Goal: Task Accomplishment & Management: Manage account settings

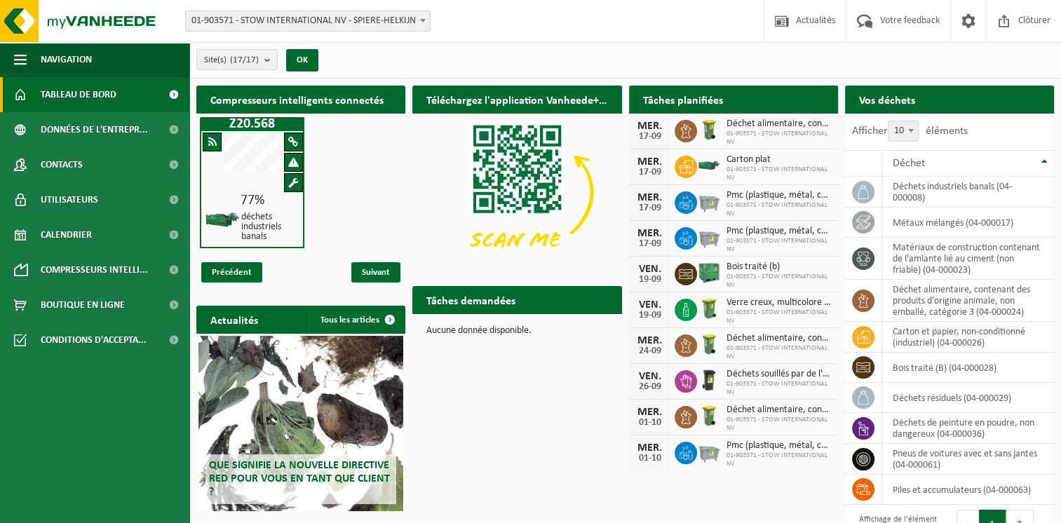
click at [55, 97] on span "Tableau de bord" at bounding box center [79, 94] width 76 height 35
click at [109, 97] on span "Tableau de bord" at bounding box center [79, 94] width 76 height 35
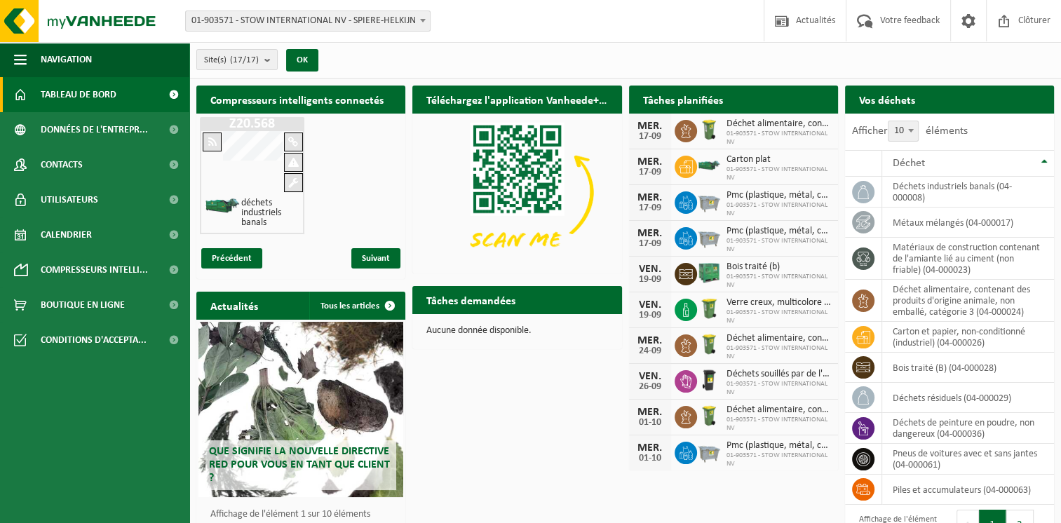
click at [911, 99] on h2 "Vos déchets" at bounding box center [887, 99] width 84 height 27
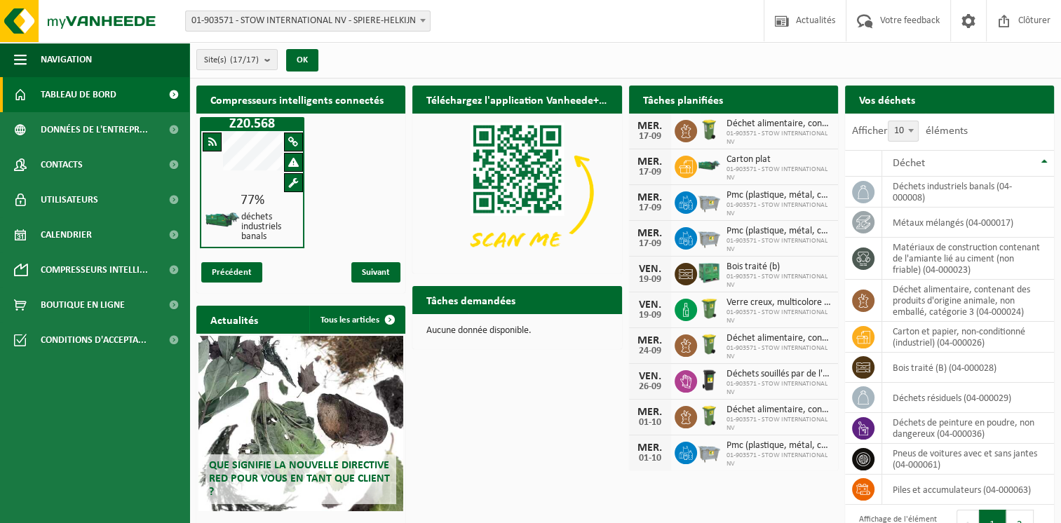
click at [463, 301] on h2 "Tâches demandées" at bounding box center [470, 299] width 117 height 27
click at [915, 189] on td "déchets industriels banals (04-000008)" at bounding box center [968, 192] width 172 height 31
click at [863, 189] on icon at bounding box center [863, 192] width 14 height 14
click at [297, 63] on button "OK" at bounding box center [302, 60] width 32 height 22
click at [121, 97] on link "Tableau de bord" at bounding box center [94, 94] width 189 height 35
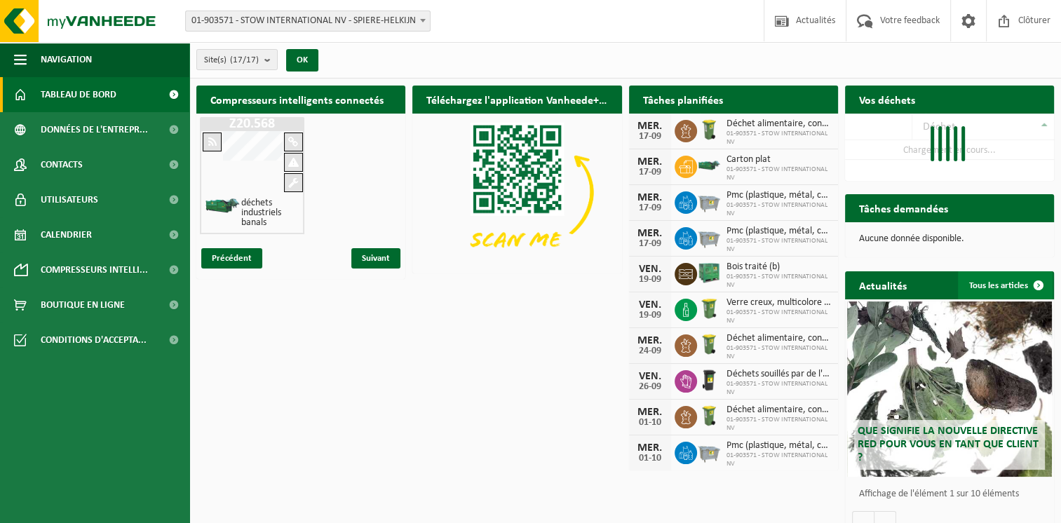
click at [1021, 283] on link "Tous les articles" at bounding box center [1005, 285] width 95 height 28
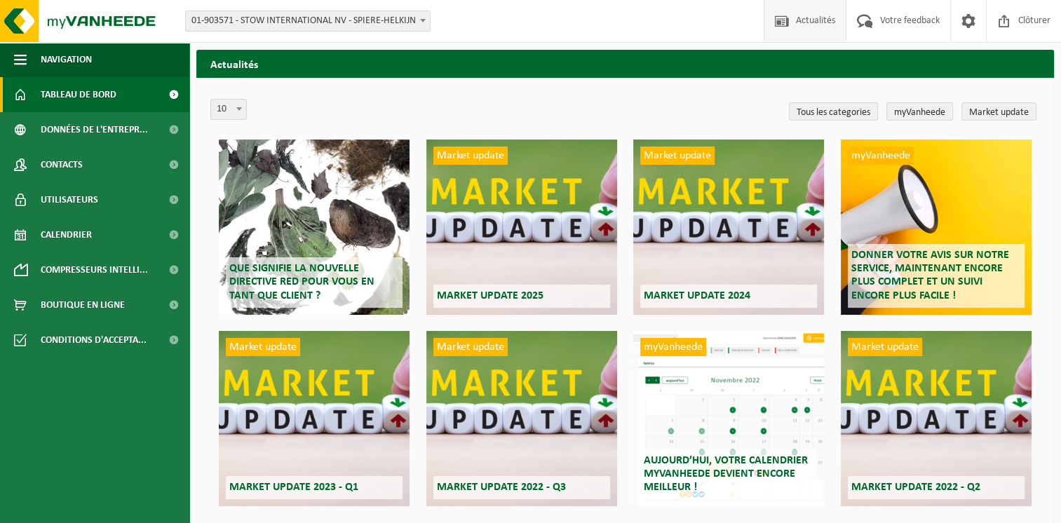
click at [98, 101] on span "Tableau de bord" at bounding box center [79, 94] width 76 height 35
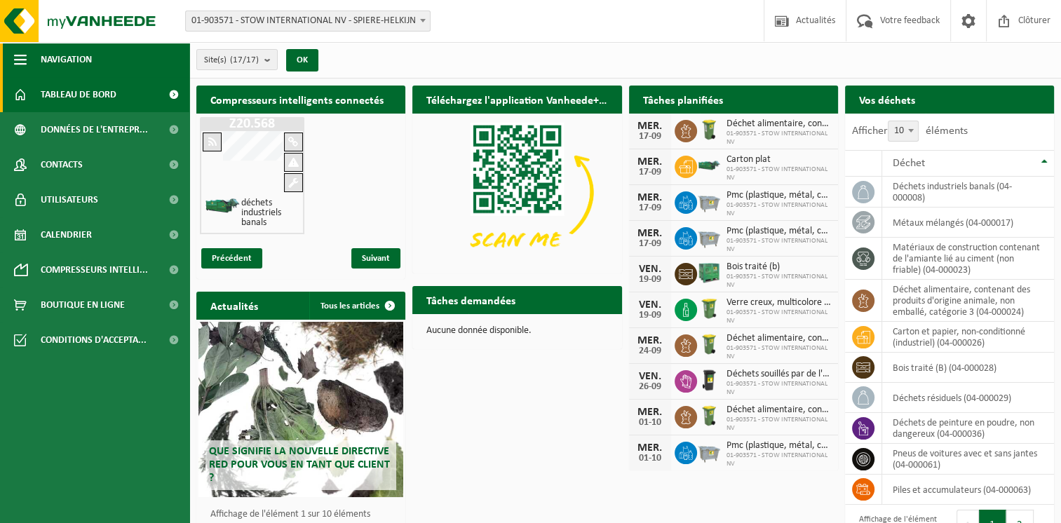
click at [28, 63] on button "Navigation" at bounding box center [94, 59] width 189 height 35
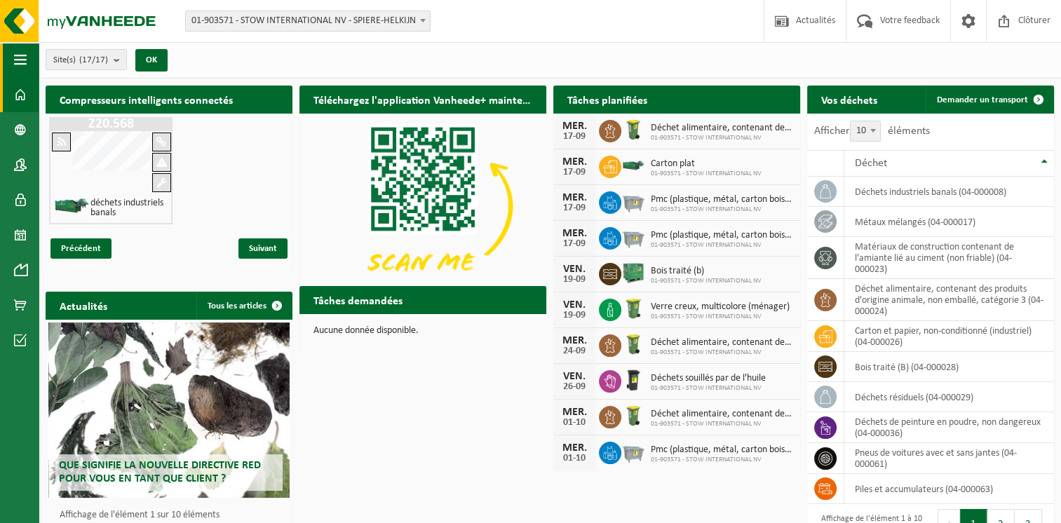
click at [28, 63] on button "Navigation" at bounding box center [19, 59] width 39 height 35
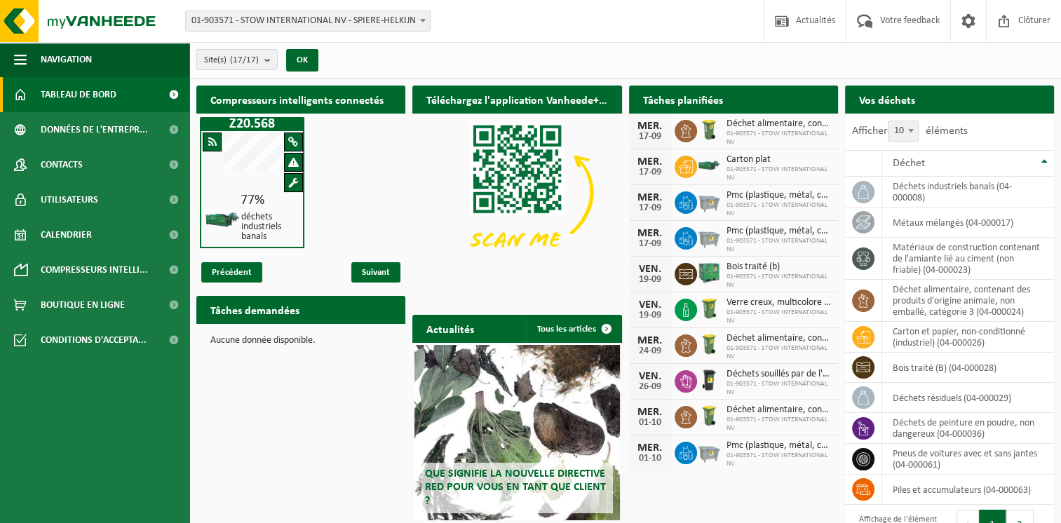
click at [353, 103] on h2 "Compresseurs intelligents connectés" at bounding box center [300, 99] width 209 height 27
click at [269, 61] on b "submit" at bounding box center [270, 60] width 13 height 20
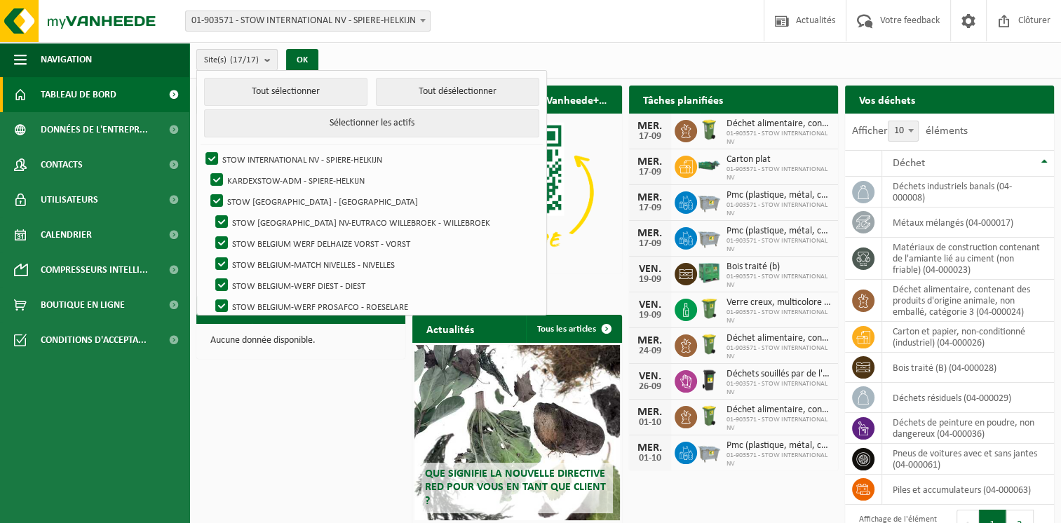
click at [270, 60] on b "submit" at bounding box center [270, 60] width 13 height 20
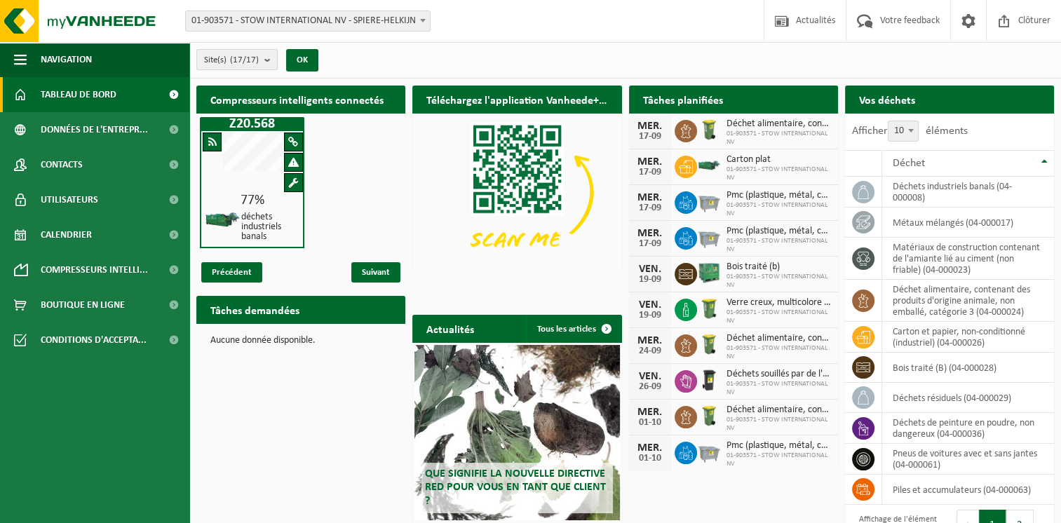
click at [270, 60] on b "submit" at bounding box center [270, 60] width 13 height 20
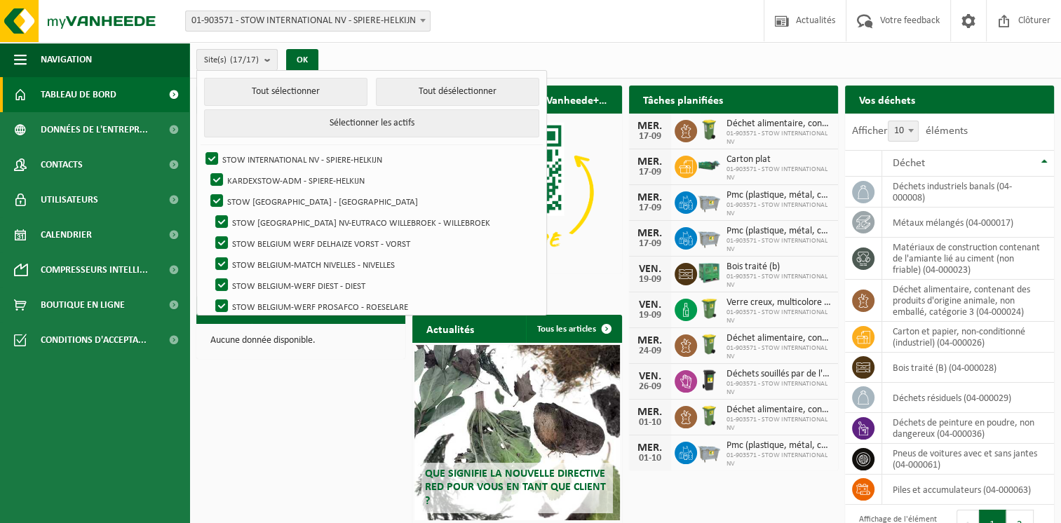
click at [270, 60] on b "submit" at bounding box center [270, 60] width 13 height 20
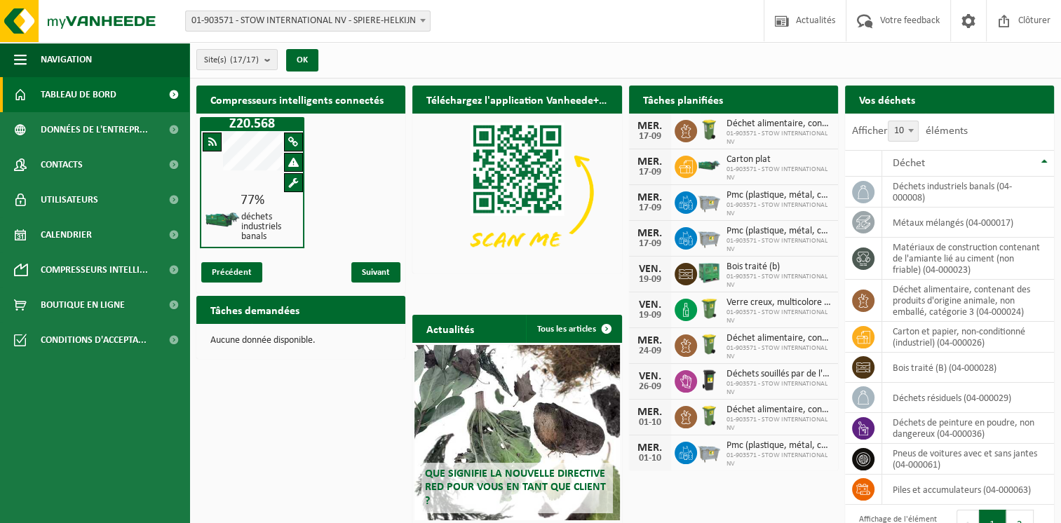
click at [686, 98] on h2 "Tâches planifiées" at bounding box center [683, 99] width 108 height 27
click at [900, 100] on h2 "Vos déchets" at bounding box center [887, 99] width 84 height 27
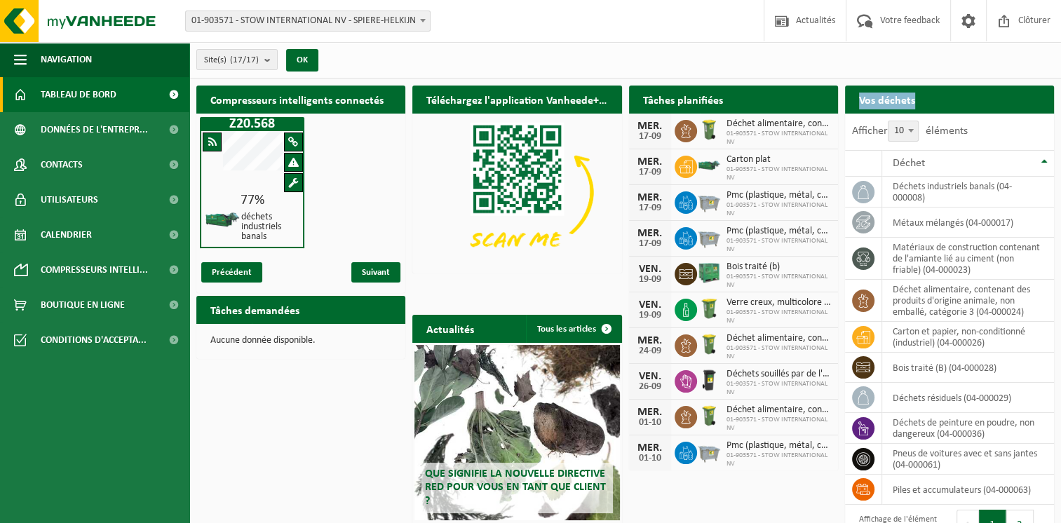
drag, startPoint x: 900, startPoint y: 100, endPoint x: 949, endPoint y: 103, distance: 48.5
click at [949, 103] on div "Vos déchets Demander un transport" at bounding box center [949, 100] width 209 height 28
click at [1042, 161] on th "Déchet" at bounding box center [968, 163] width 172 height 27
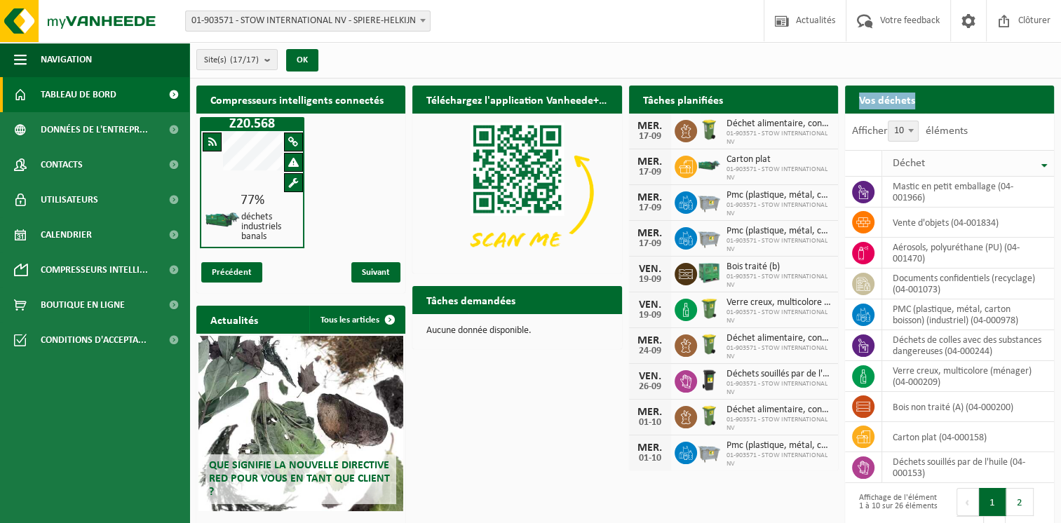
click at [1046, 166] on th "Déchet" at bounding box center [968, 163] width 172 height 27
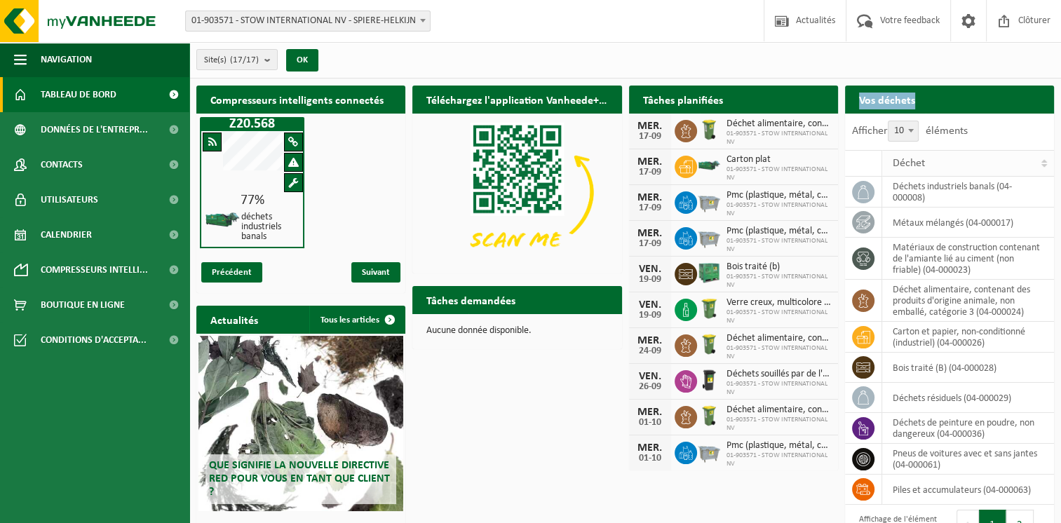
click at [1046, 166] on th "Déchet" at bounding box center [968, 163] width 172 height 27
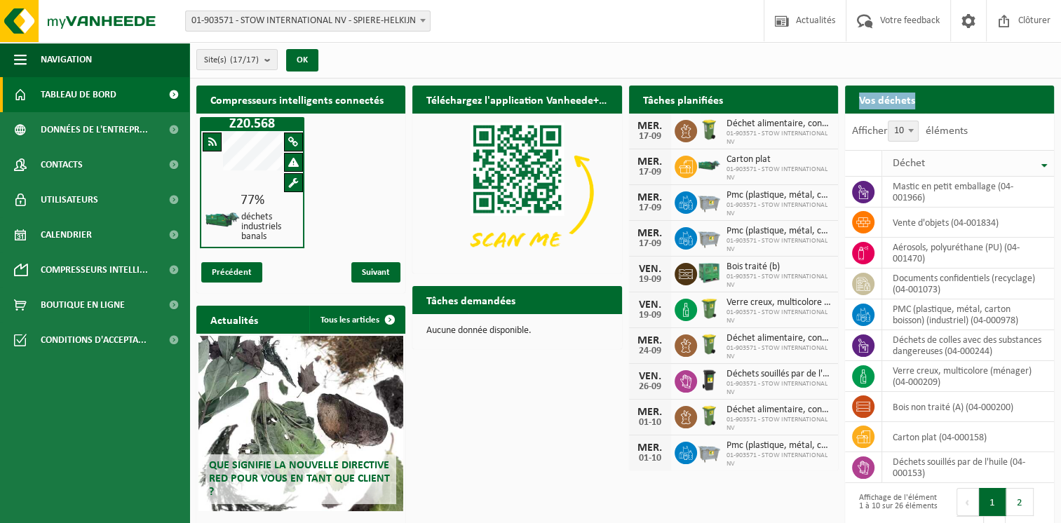
click at [1046, 166] on th "Déchet" at bounding box center [968, 163] width 172 height 27
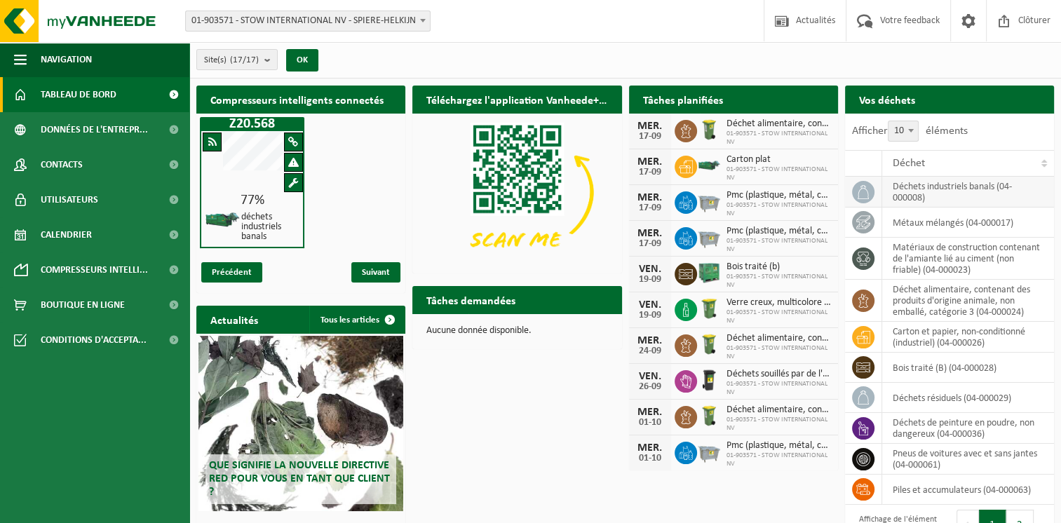
click at [993, 197] on td "déchets industriels banals (04-000008)" at bounding box center [968, 192] width 172 height 31
click at [995, 191] on td "déchets industriels banals (04-000008)" at bounding box center [968, 192] width 172 height 31
click at [995, 198] on td "déchets industriels banals (04-000008)" at bounding box center [968, 192] width 172 height 31
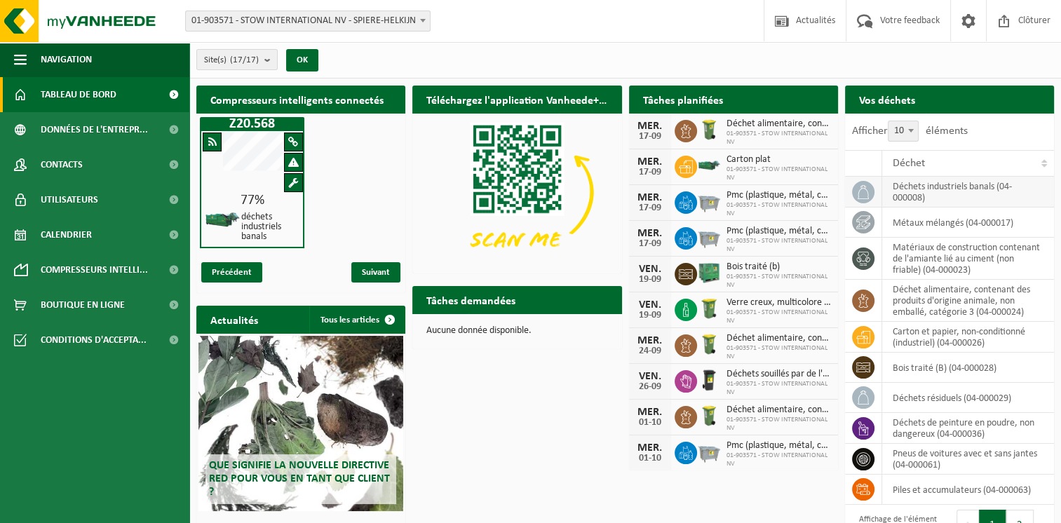
click at [847, 189] on td at bounding box center [863, 192] width 37 height 31
click at [860, 189] on icon at bounding box center [863, 192] width 14 height 14
drag, startPoint x: 860, startPoint y: 189, endPoint x: 867, endPoint y: 187, distance: 7.2
click at [867, 187] on icon at bounding box center [863, 192] width 14 height 14
click at [684, 102] on h2 "Tâches planifiées" at bounding box center [683, 99] width 108 height 27
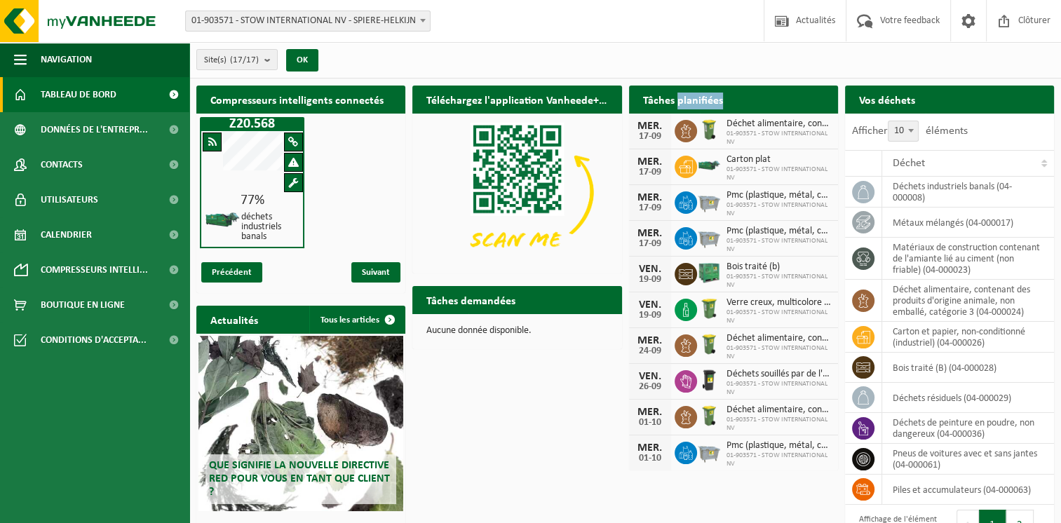
click at [684, 102] on h2 "Tâches planifiées" at bounding box center [683, 99] width 108 height 27
click at [508, 299] on h2 "Tâches demandées" at bounding box center [470, 299] width 117 height 27
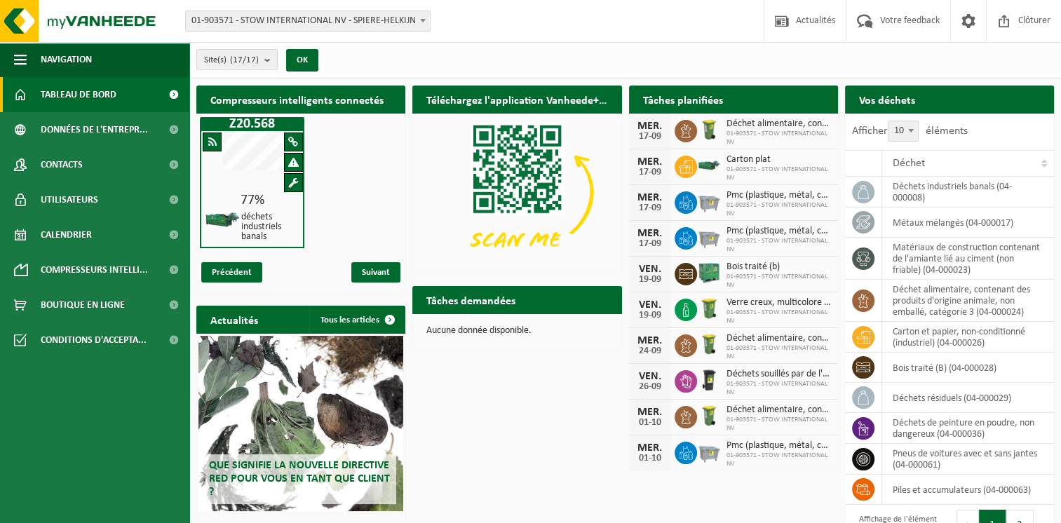
drag, startPoint x: 508, startPoint y: 299, endPoint x: 489, endPoint y: 98, distance: 201.4
click at [489, 98] on h2 "Téléchargez l'application Vanheede+ maintenant!" at bounding box center [516, 99] width 209 height 27
click at [269, 63] on b "submit" at bounding box center [270, 60] width 13 height 20
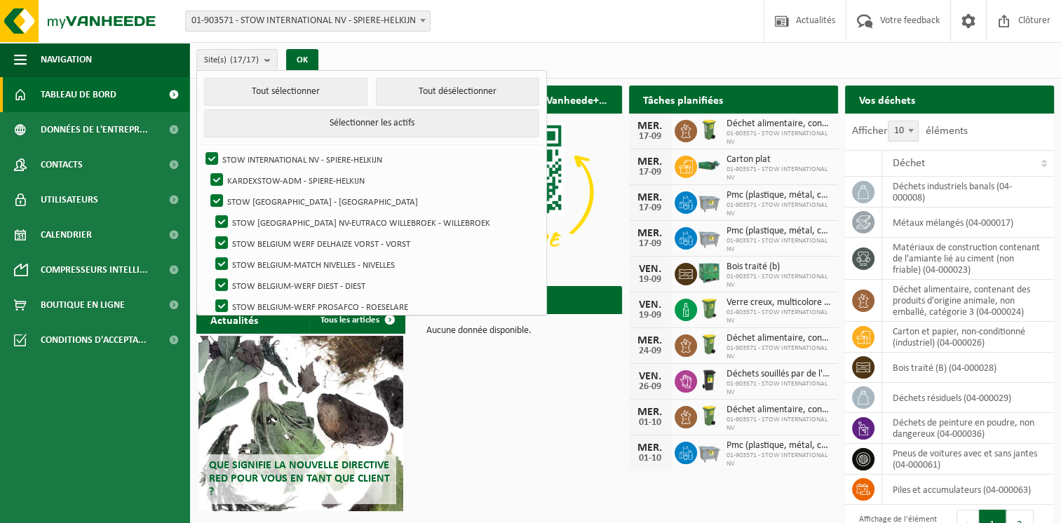
click at [351, 53] on div "Site(s) (17/17) Tout sélectionner Tout désélectionner Sélectionner les actifs S…" at bounding box center [625, 60] width 872 height 36
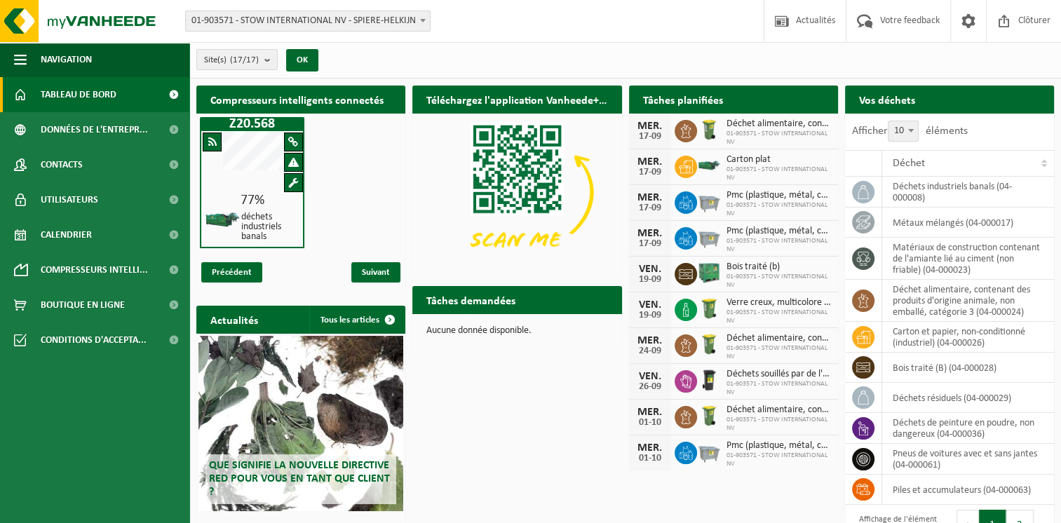
click at [422, 21] on b at bounding box center [423, 21] width 6 height 4
click at [97, 49] on button "Navigation" at bounding box center [94, 59] width 189 height 35
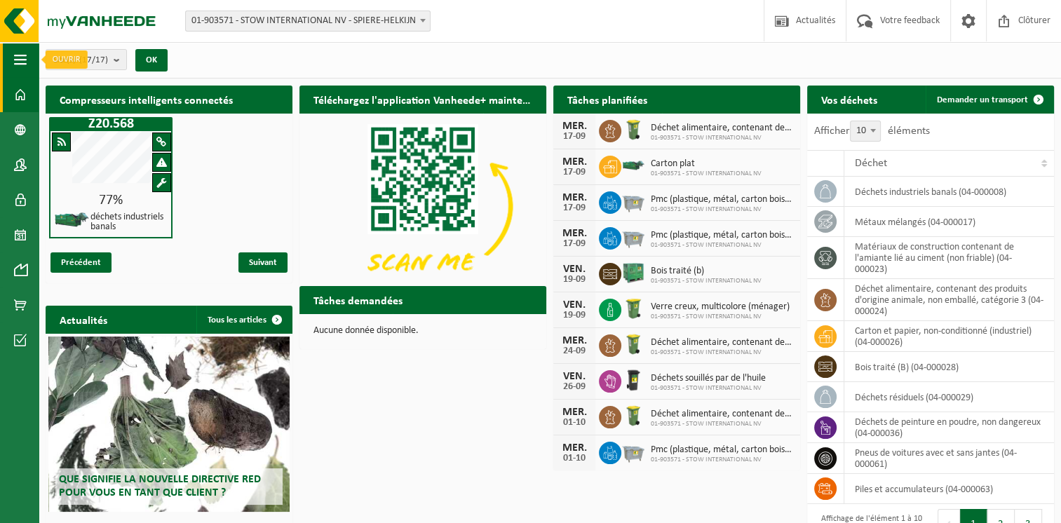
click at [22, 64] on span "button" at bounding box center [20, 59] width 13 height 35
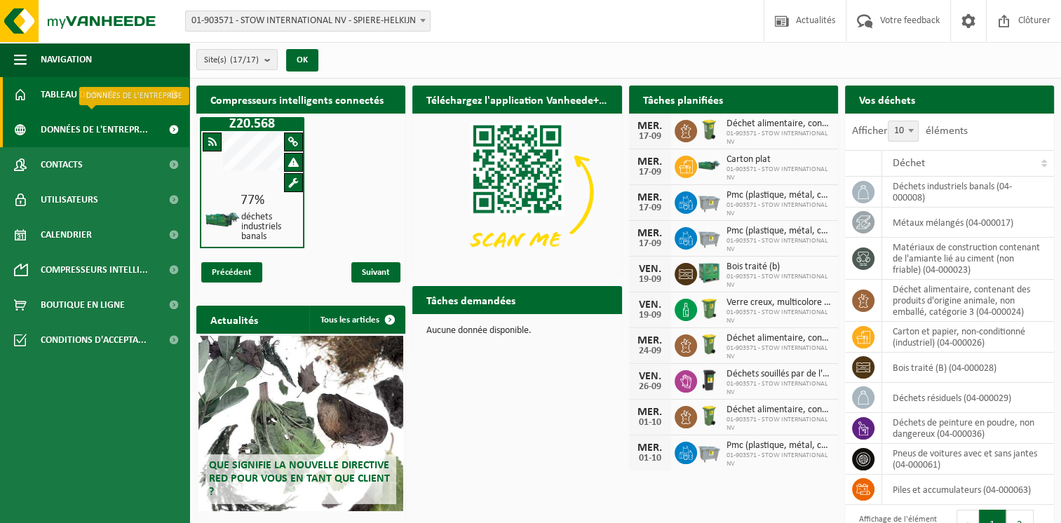
click at [74, 133] on span "Données de l'entrepr..." at bounding box center [94, 129] width 107 height 35
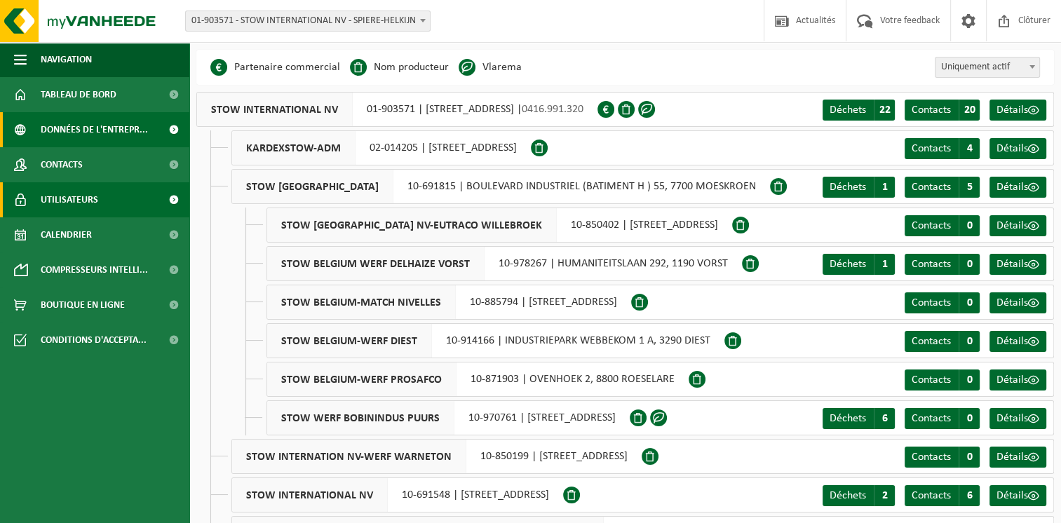
click at [104, 193] on link "Utilisateurs" at bounding box center [94, 199] width 189 height 35
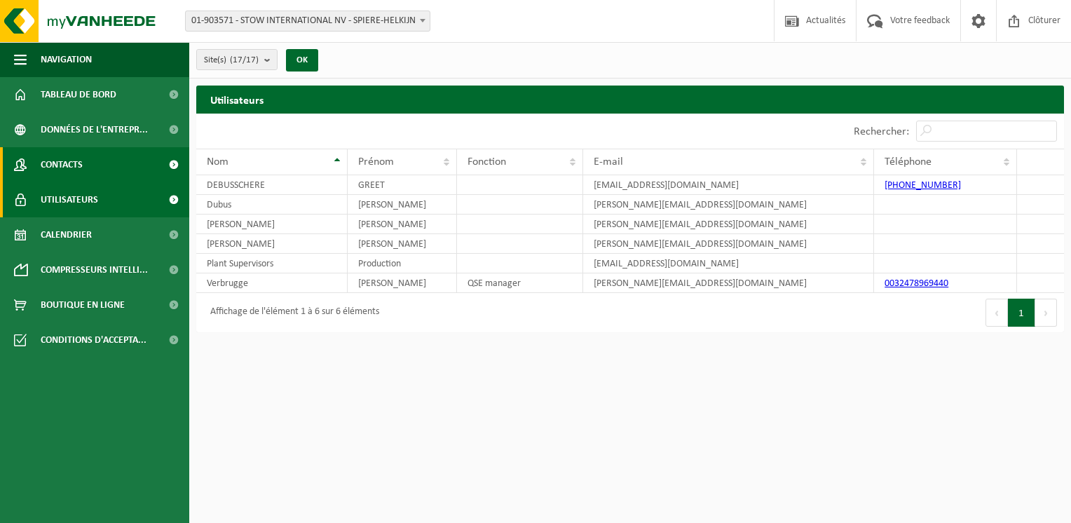
click at [95, 170] on link "Contacts" at bounding box center [94, 164] width 189 height 35
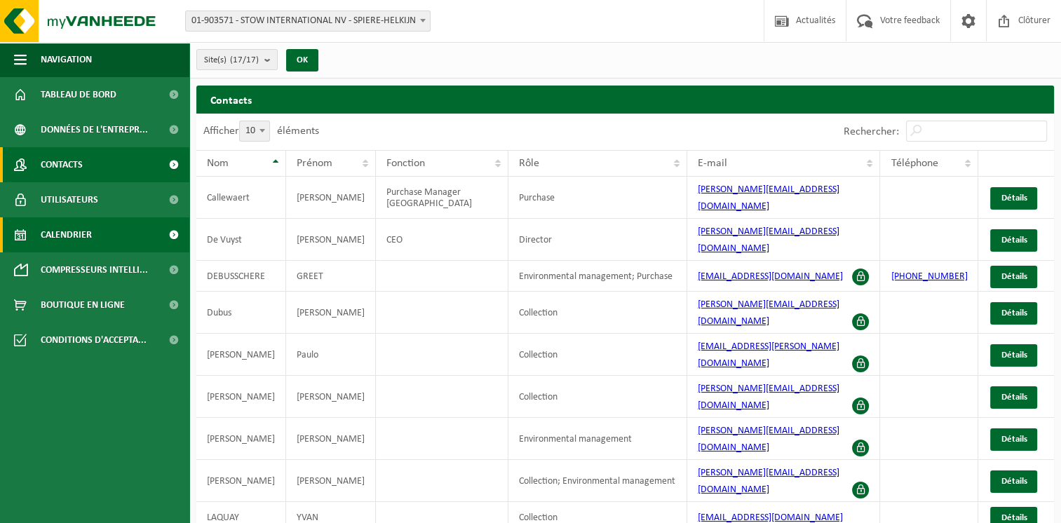
click at [91, 231] on span "Calendrier" at bounding box center [66, 234] width 51 height 35
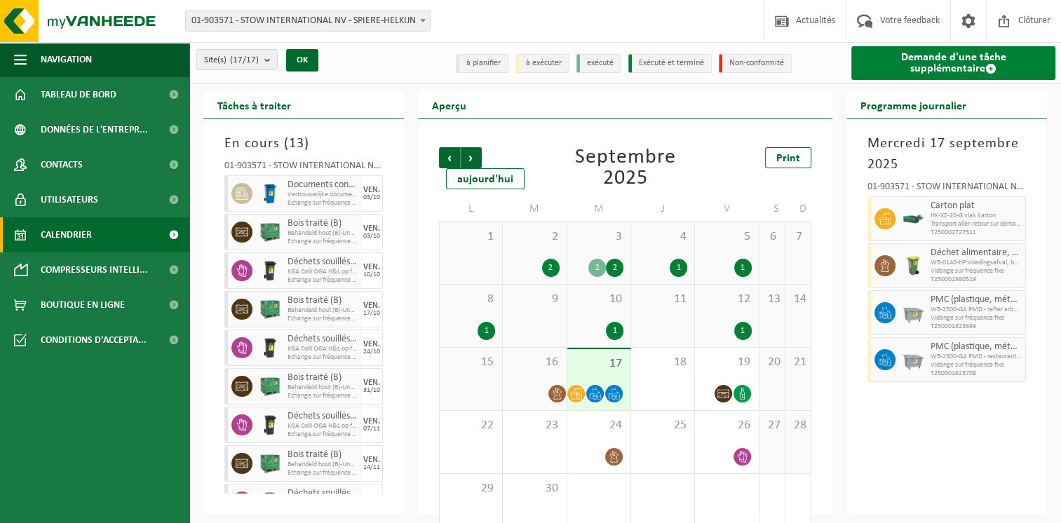
click at [985, 68] on span at bounding box center [990, 68] width 11 height 11
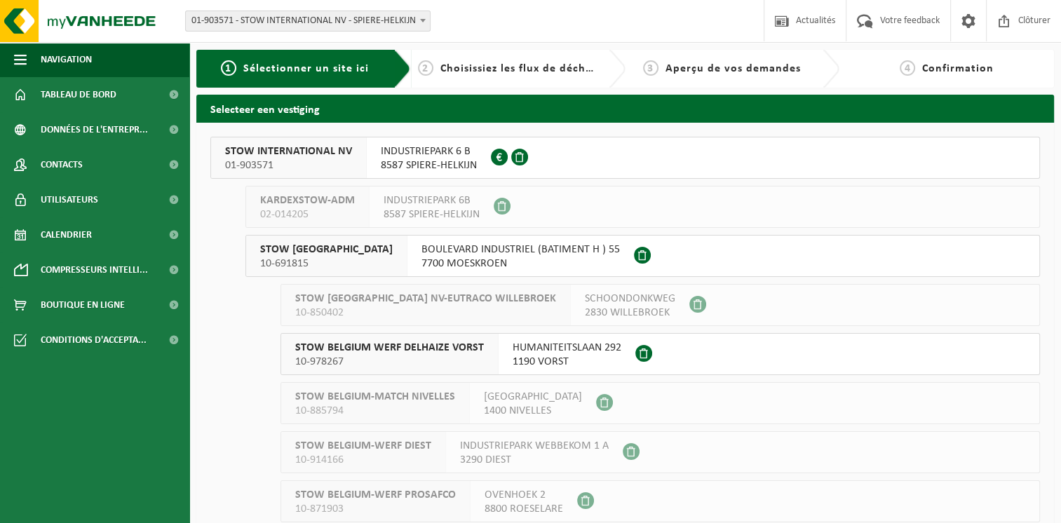
click at [667, 161] on button "STOW INTERNATIONAL NV 01-903571 INDUSTRIEPARK 6 B 8587 SPIERE-HELKIJN 0416.991.…" at bounding box center [624, 158] width 829 height 42
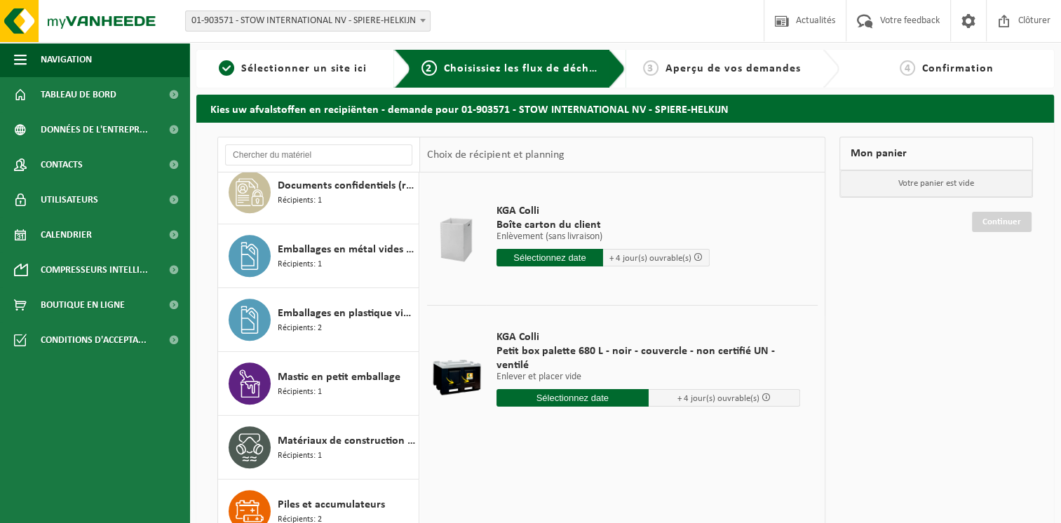
scroll to position [701, 0]
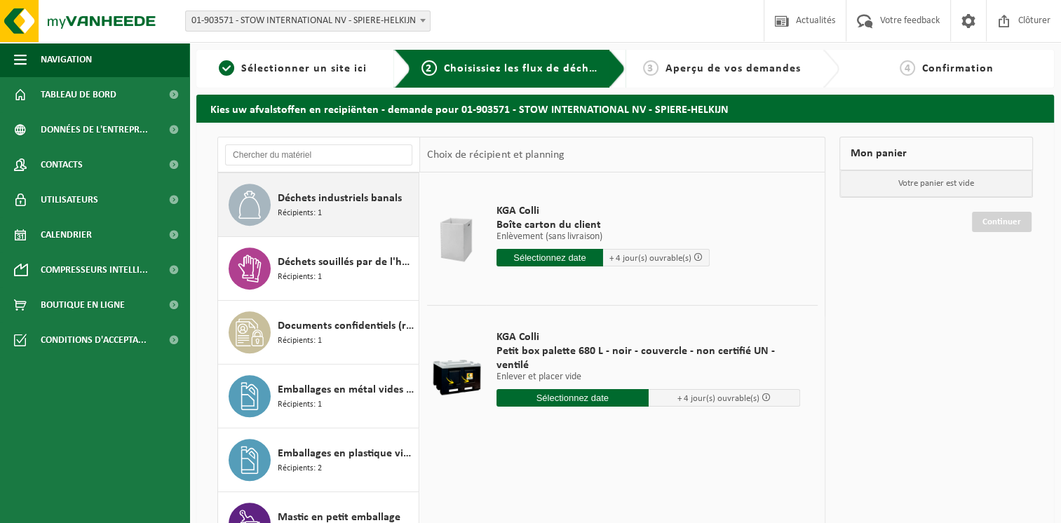
click at [314, 209] on span "Récipients: 1" at bounding box center [300, 213] width 44 height 13
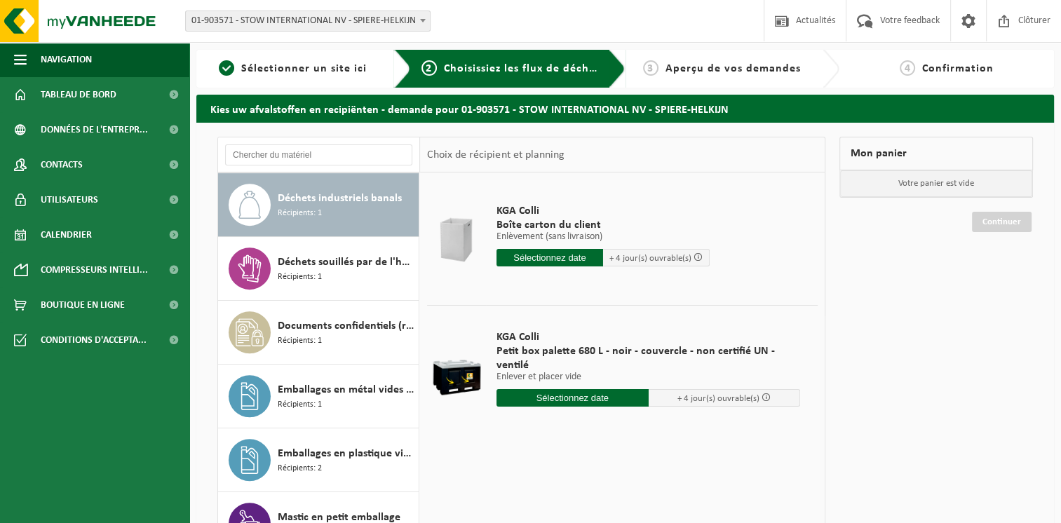
scroll to position [700, 0]
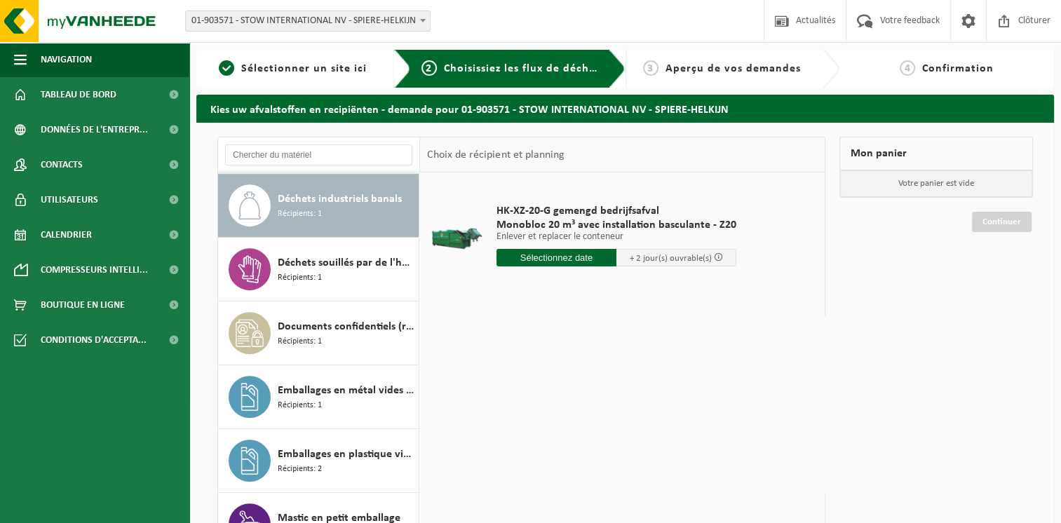
click at [547, 257] on input "text" at bounding box center [556, 258] width 120 height 18
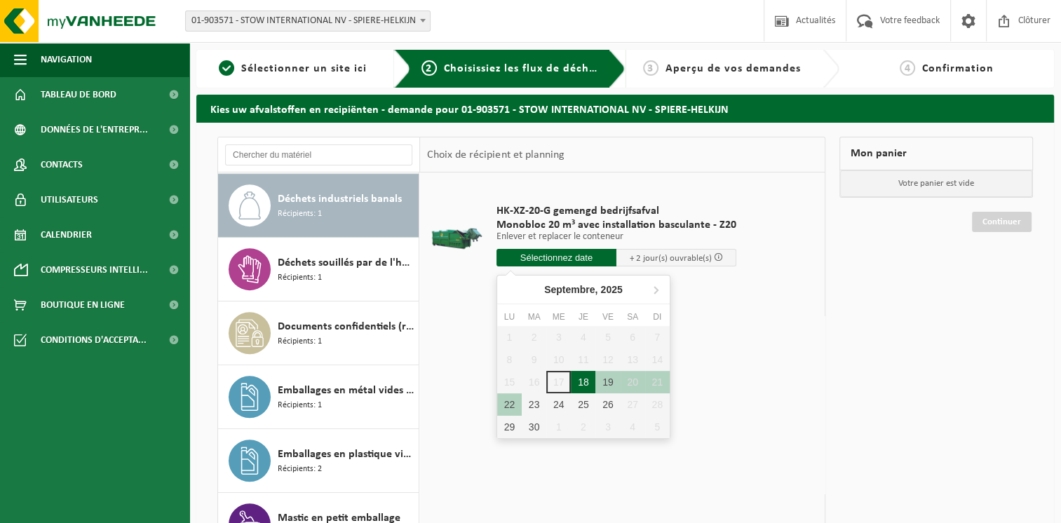
click at [585, 386] on div "18" at bounding box center [583, 382] width 25 height 22
type input "à partir de 2025-09-18"
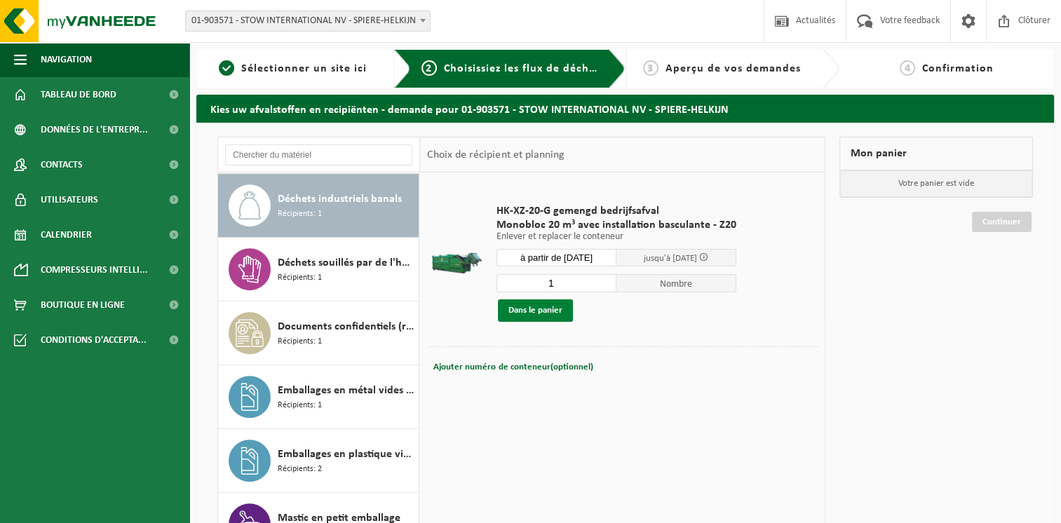
click at [538, 308] on button "Dans le panier" at bounding box center [535, 310] width 75 height 22
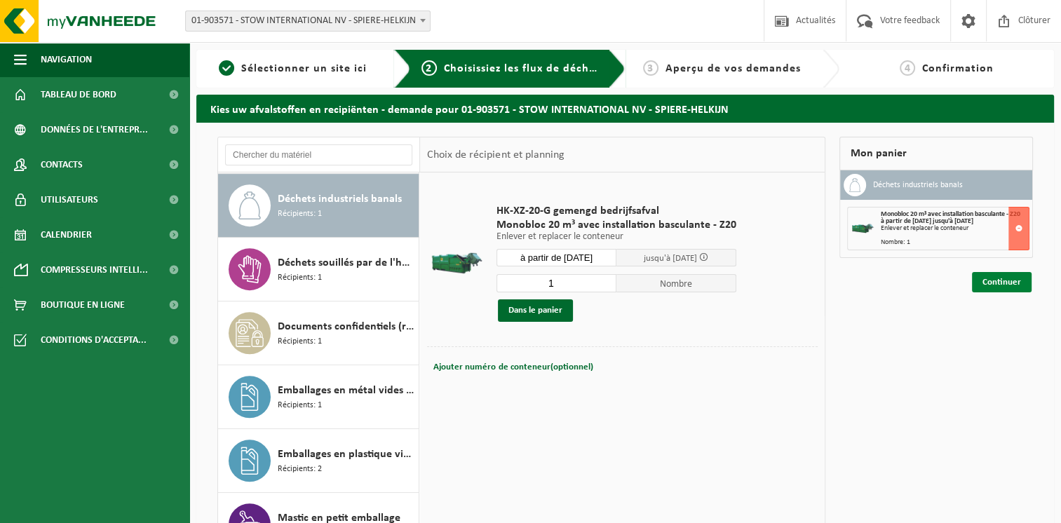
click at [993, 282] on link "Continuer" at bounding box center [1002, 282] width 60 height 20
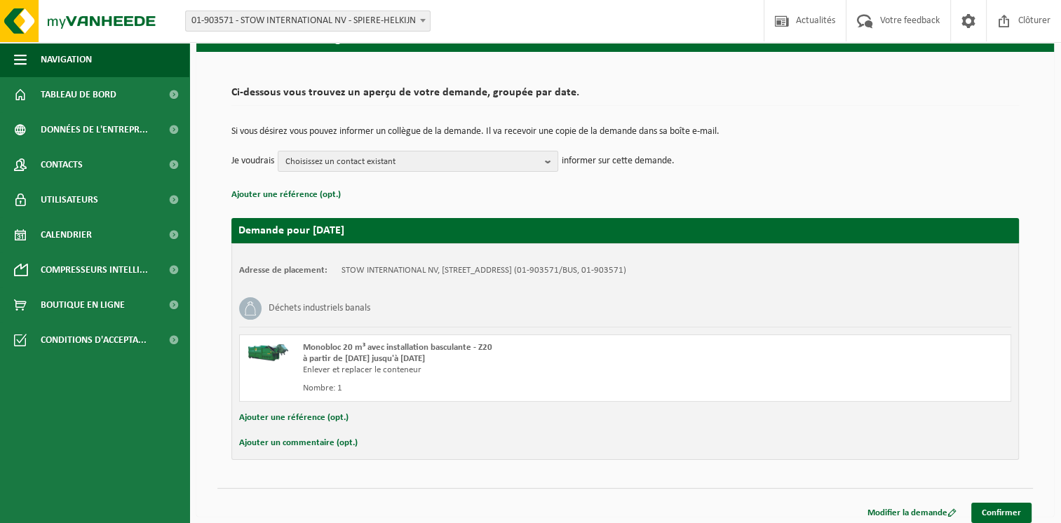
scroll to position [77, 0]
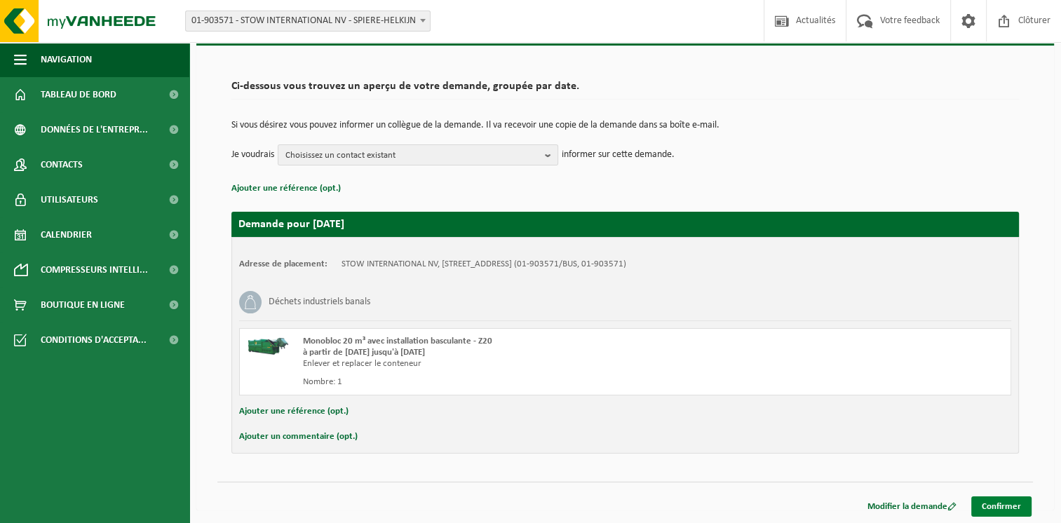
click at [986, 501] on link "Confirmer" at bounding box center [1001, 506] width 60 height 20
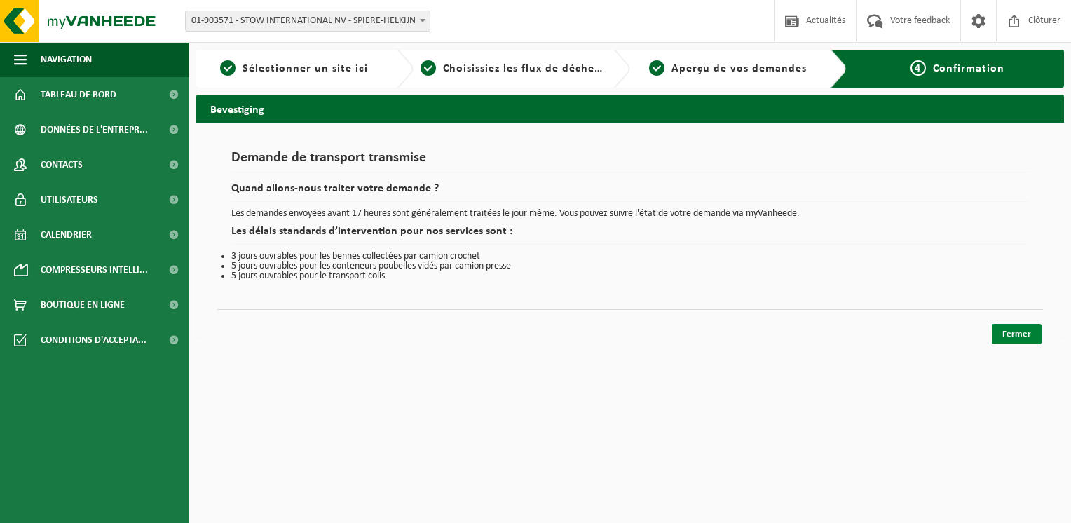
click at [1015, 332] on link "Fermer" at bounding box center [1017, 334] width 50 height 20
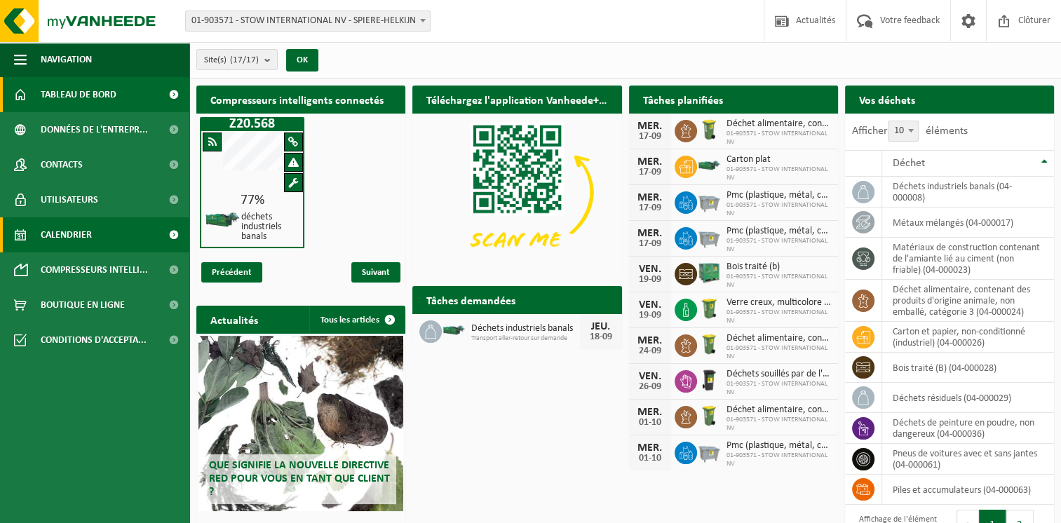
click at [151, 228] on link "Calendrier" at bounding box center [94, 234] width 189 height 35
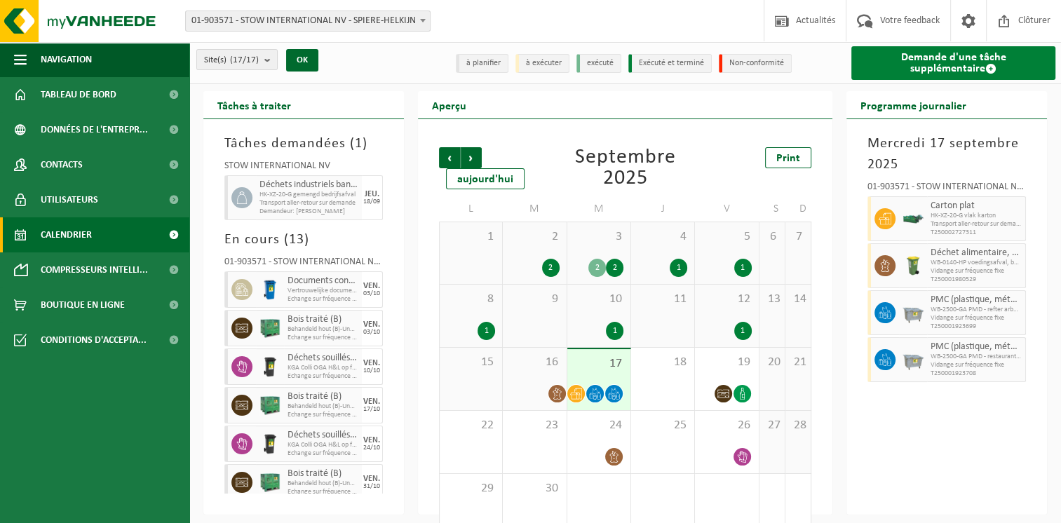
click at [935, 64] on link "Demande d'une tâche supplémentaire" at bounding box center [953, 63] width 204 height 34
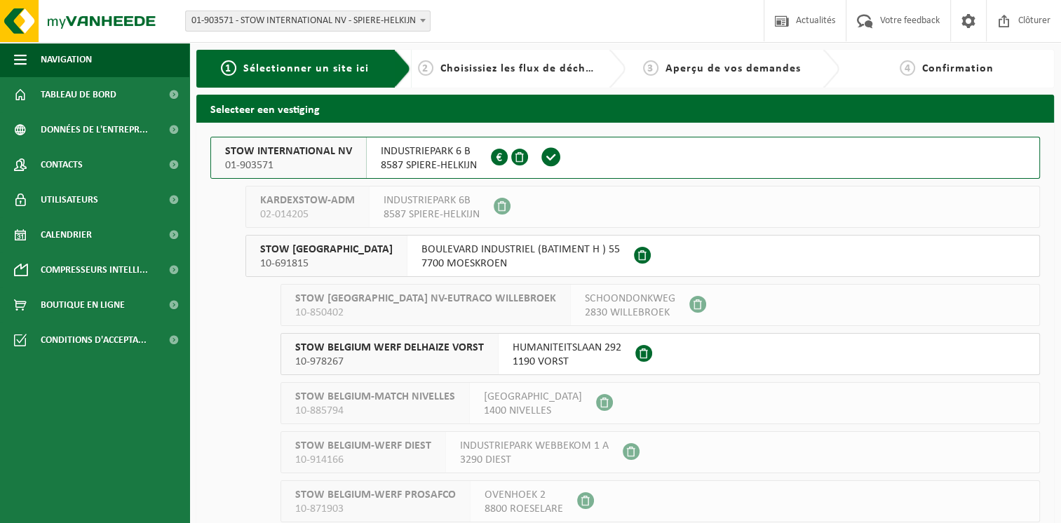
click at [671, 157] on button "STOW INTERNATIONAL NV 01-903571 INDUSTRIEPARK 6 B 8587 SPIERE-HELKIJN 0416.991.…" at bounding box center [624, 158] width 829 height 42
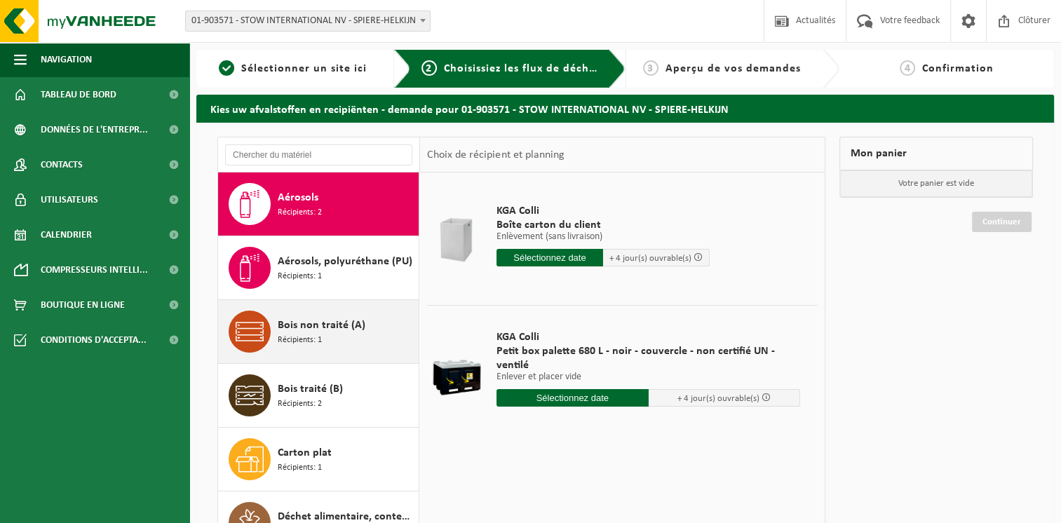
click at [364, 325] on div "Bois non traité (A) Récipients: 1" at bounding box center [346, 332] width 137 height 42
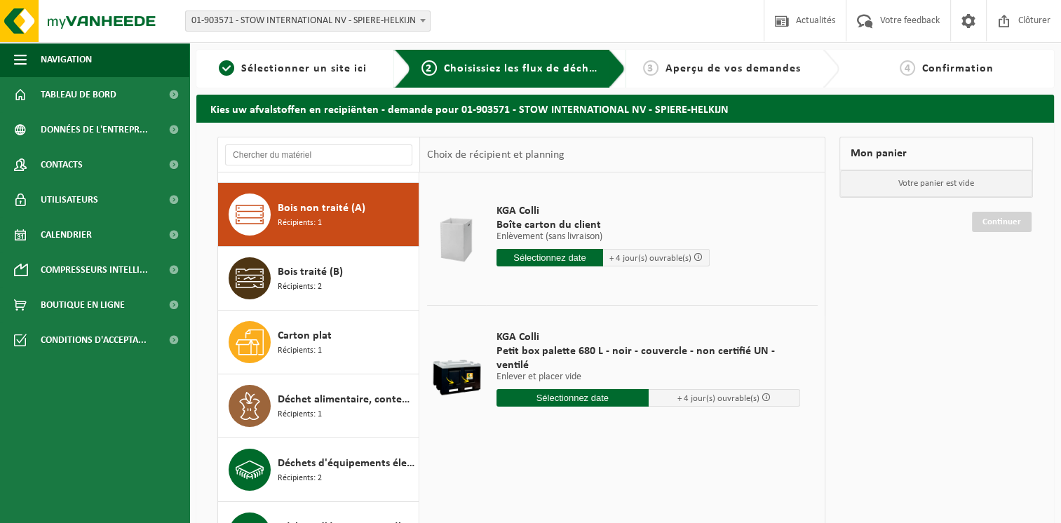
scroll to position [127, 0]
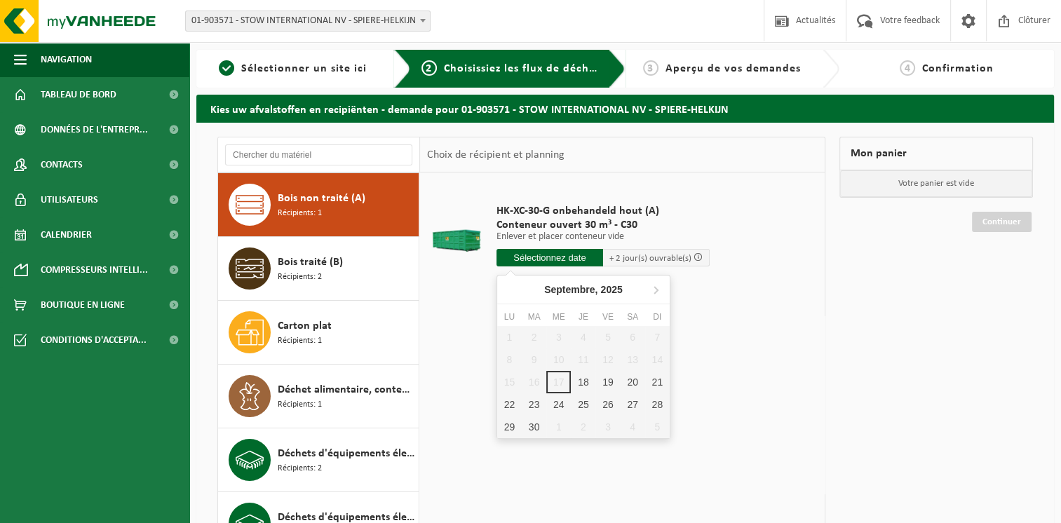
click at [525, 260] on input "text" at bounding box center [549, 258] width 107 height 18
click at [578, 382] on div "18" at bounding box center [583, 382] width 25 height 22
type input "à partir de 2025-09-18"
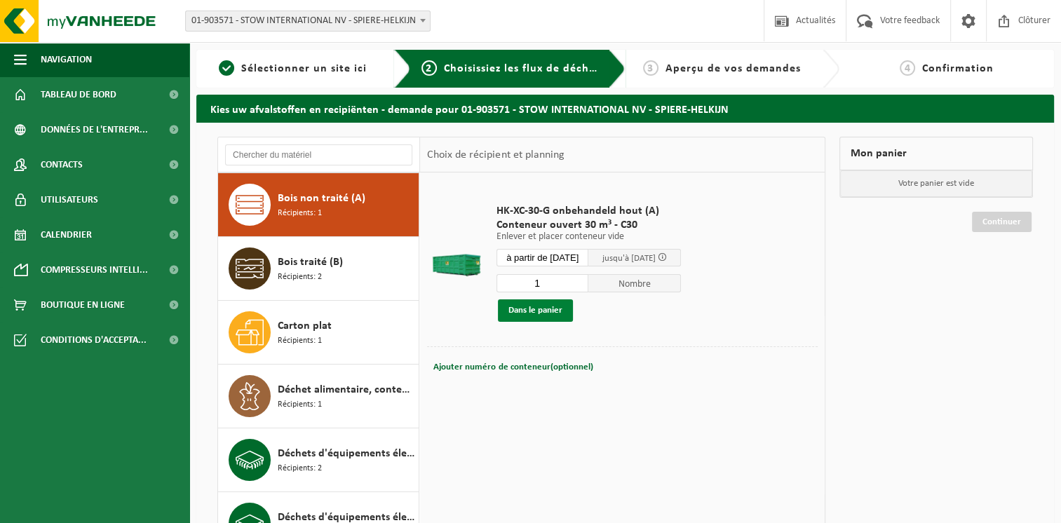
click at [548, 310] on button "Dans le panier" at bounding box center [535, 310] width 75 height 22
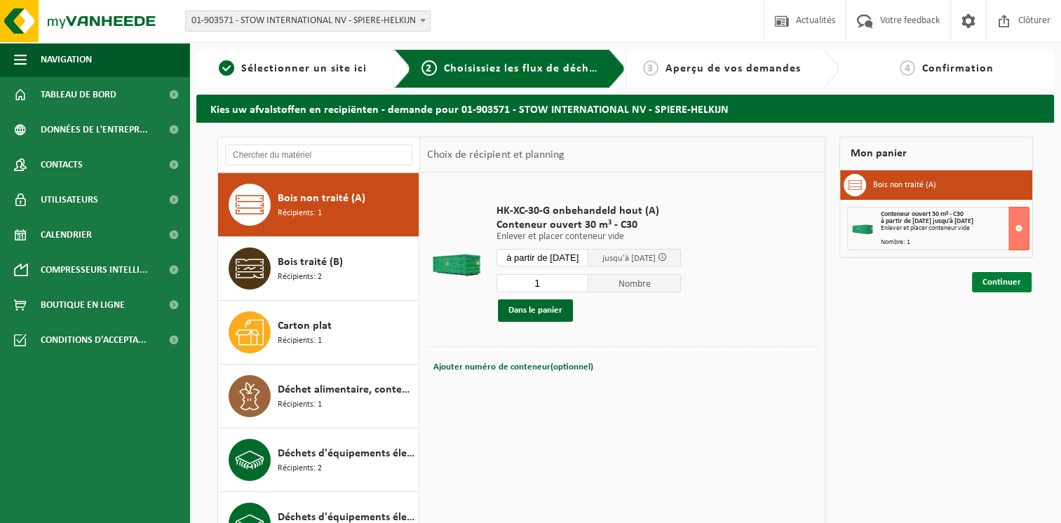
click at [999, 288] on link "Continuer" at bounding box center [1002, 282] width 60 height 20
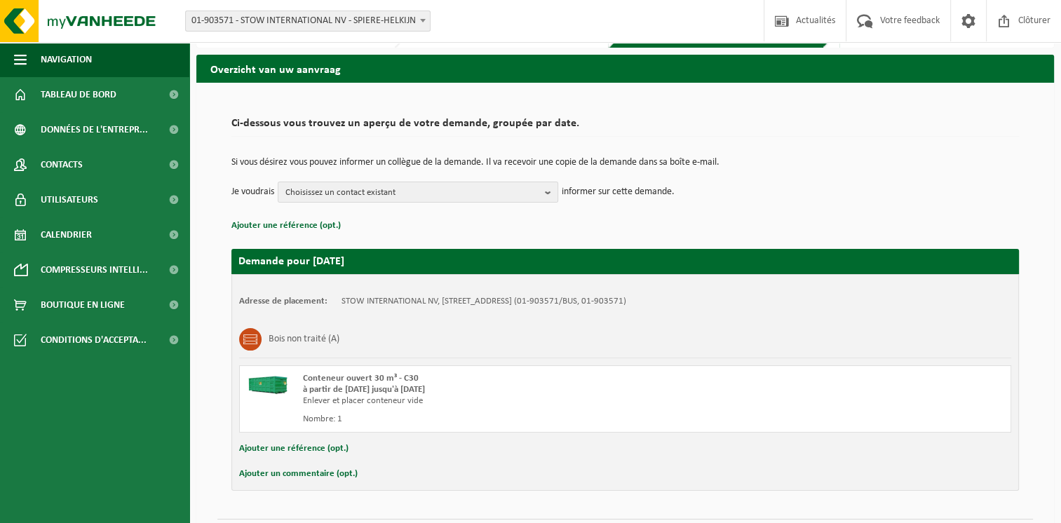
scroll to position [77, 0]
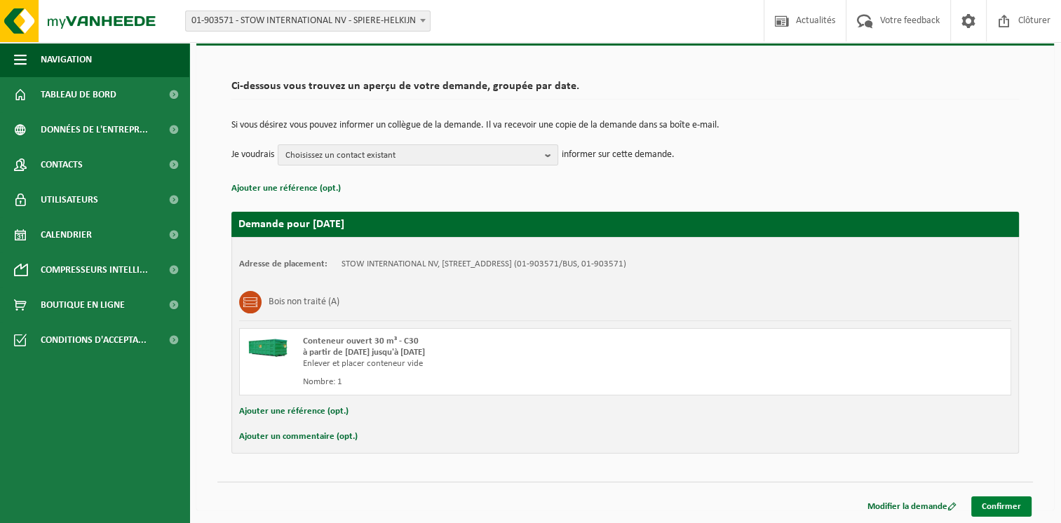
click at [1005, 504] on link "Confirmer" at bounding box center [1001, 506] width 60 height 20
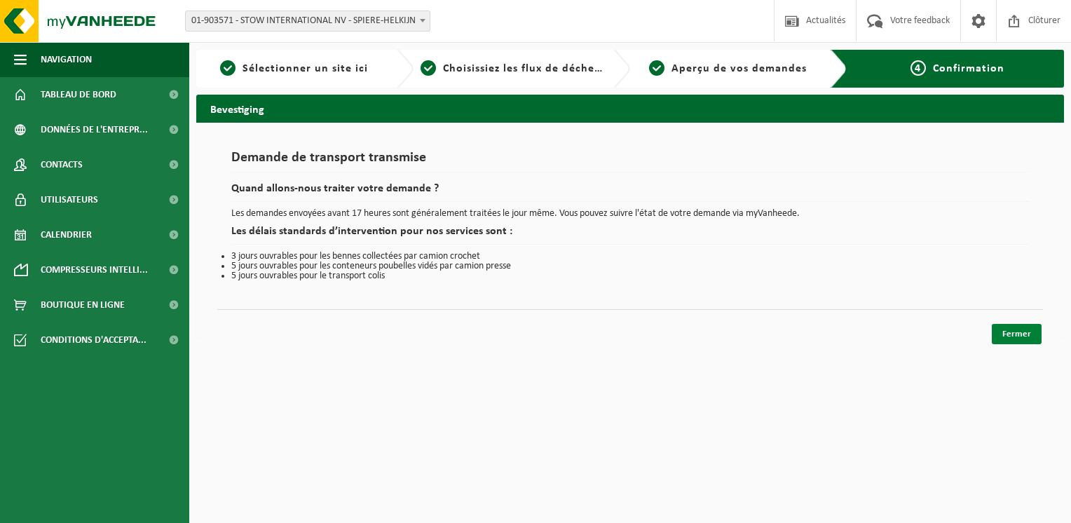
click at [1007, 334] on link "Fermer" at bounding box center [1017, 334] width 50 height 20
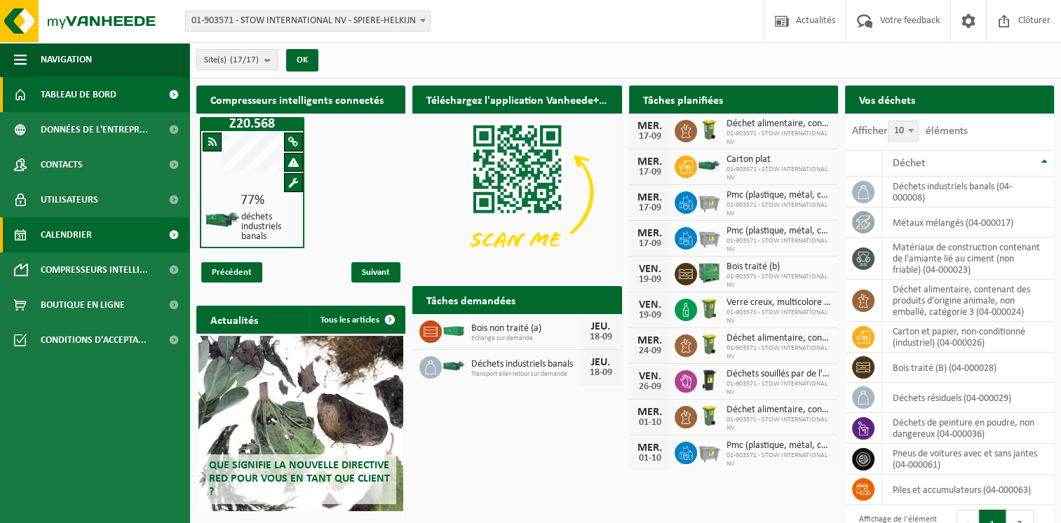
click at [123, 231] on link "Calendrier" at bounding box center [94, 234] width 189 height 35
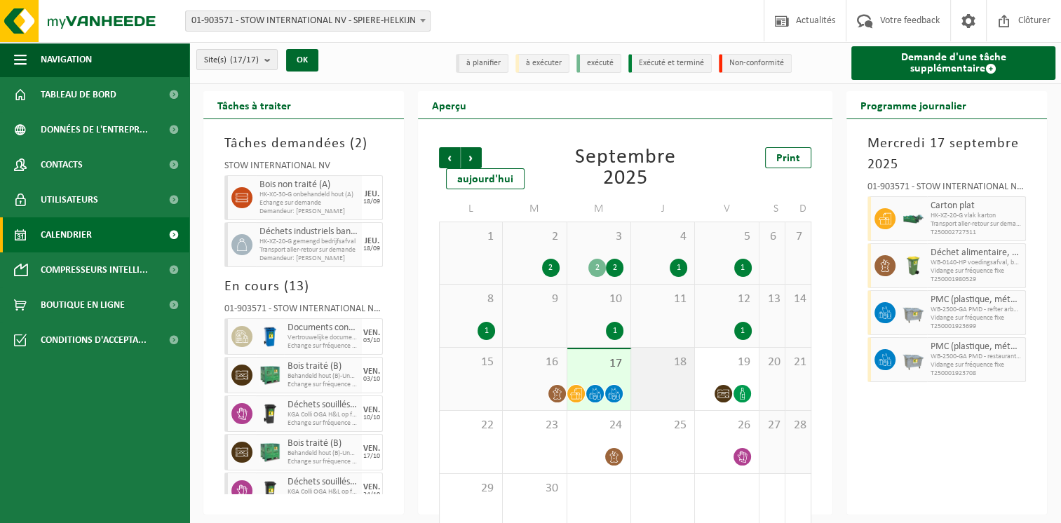
click at [673, 361] on span "18" at bounding box center [662, 362] width 49 height 15
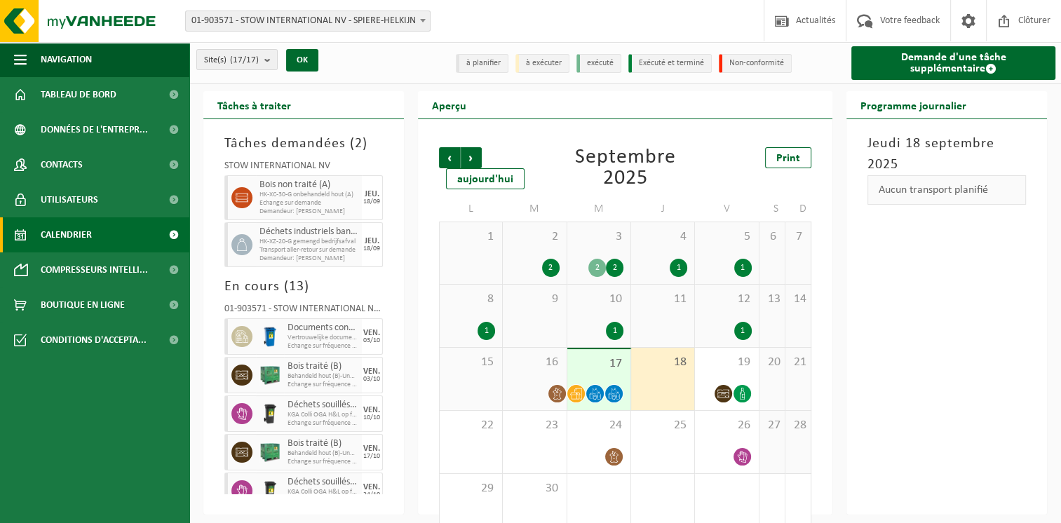
click at [596, 362] on span "17" at bounding box center [598, 363] width 49 height 15
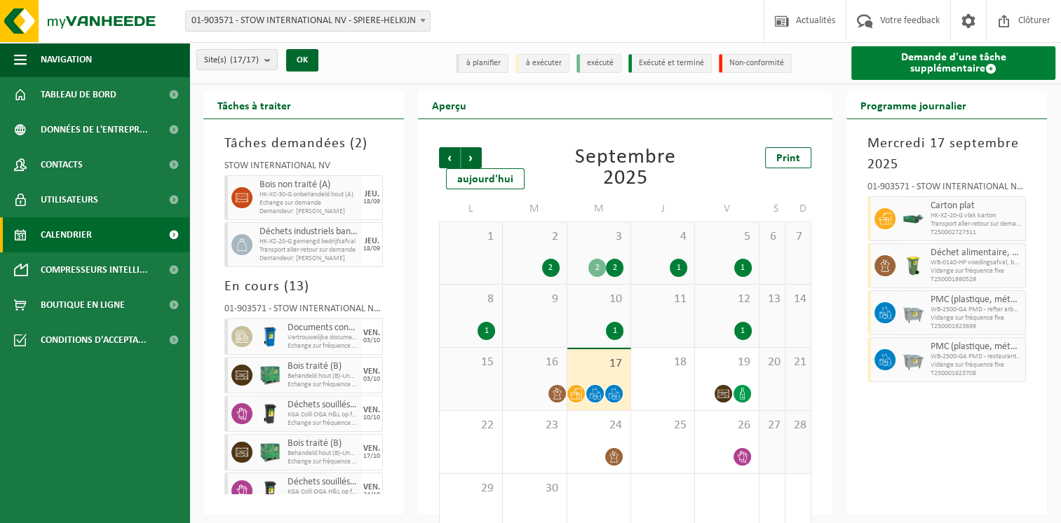
click at [930, 67] on link "Demande d'une tâche supplémentaire" at bounding box center [953, 63] width 204 height 34
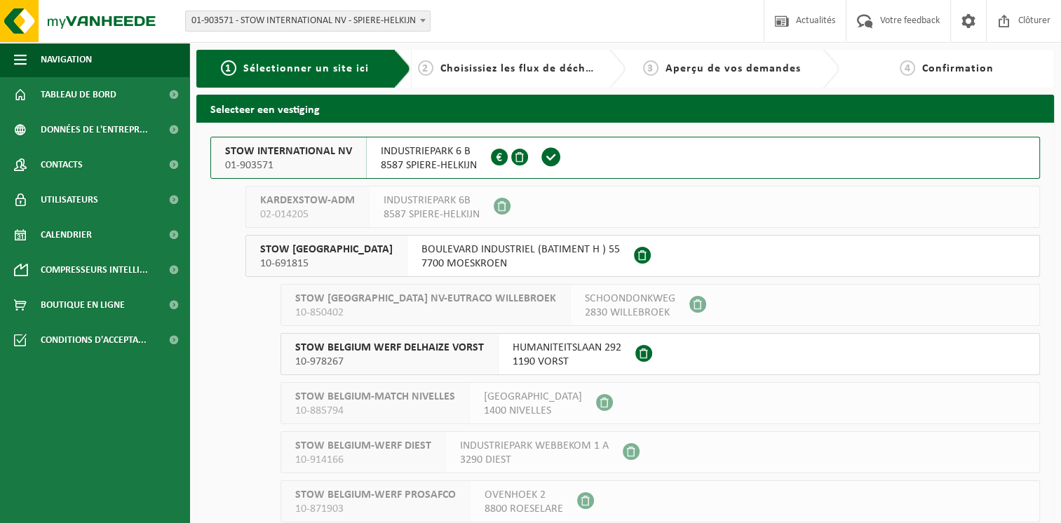
click at [620, 160] on button "STOW INTERNATIONAL NV 01-903571 INDUSTRIEPARK 6 B 8587 SPIERE-HELKIJN 0416.991.…" at bounding box center [624, 158] width 829 height 42
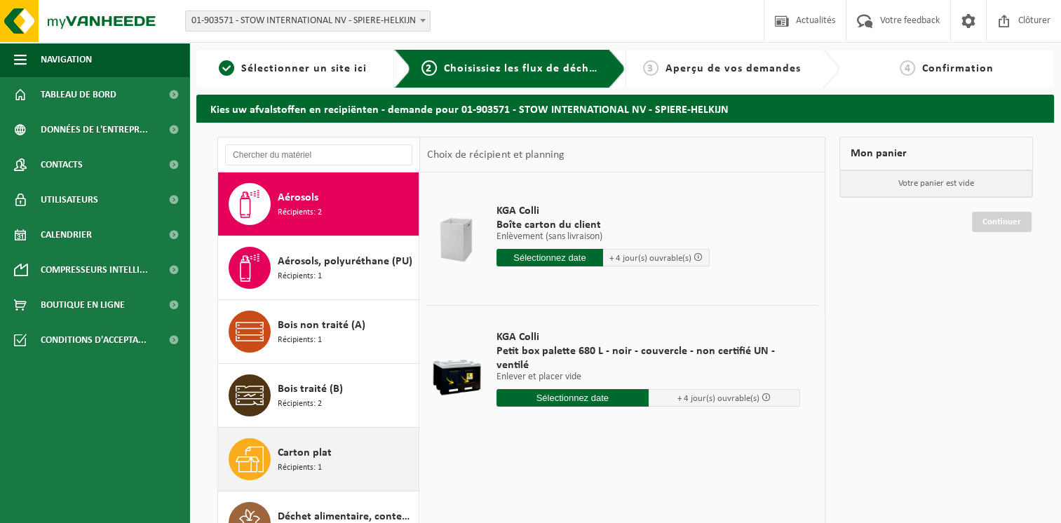
click at [334, 445] on div "Carton plat Récipients: 1" at bounding box center [346, 459] width 137 height 42
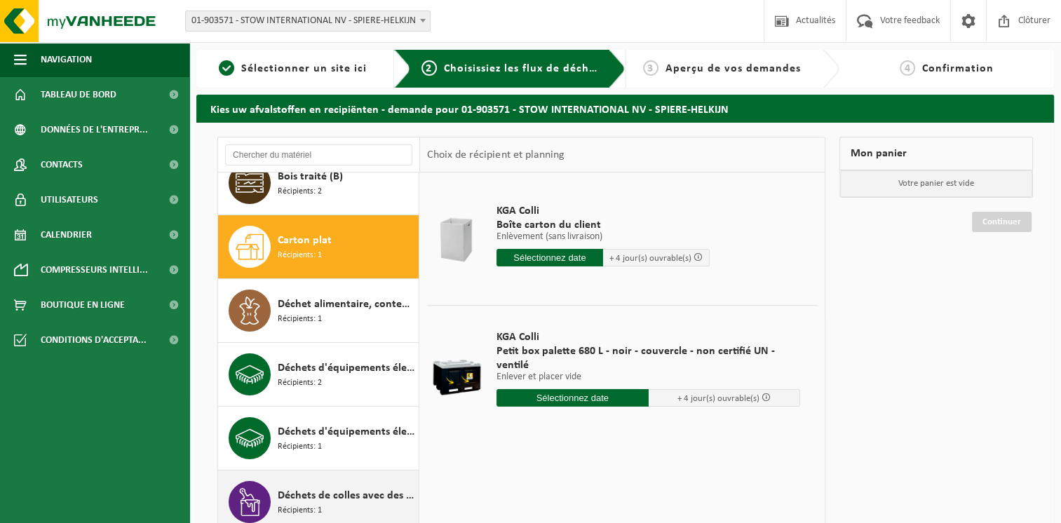
scroll to position [255, 0]
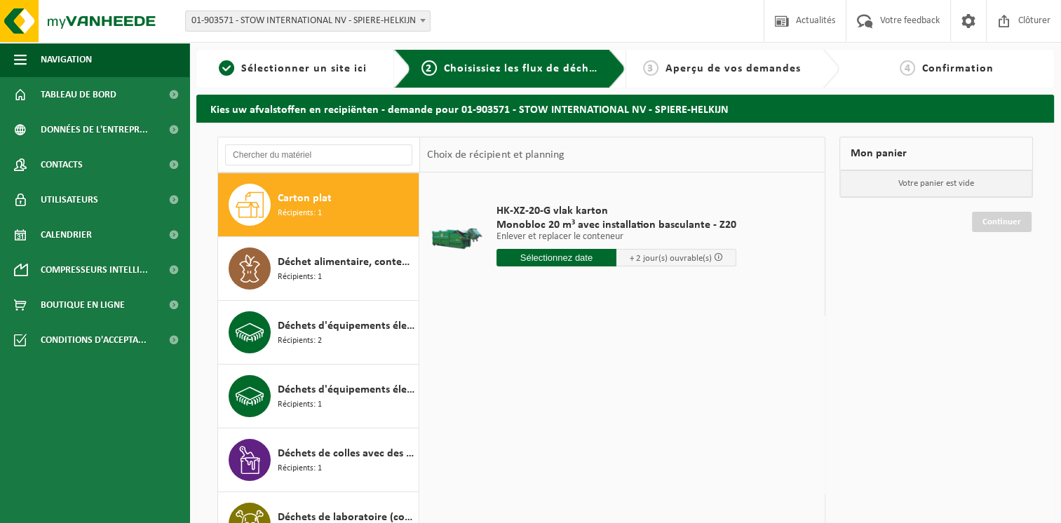
click at [586, 259] on input "text" at bounding box center [556, 258] width 120 height 18
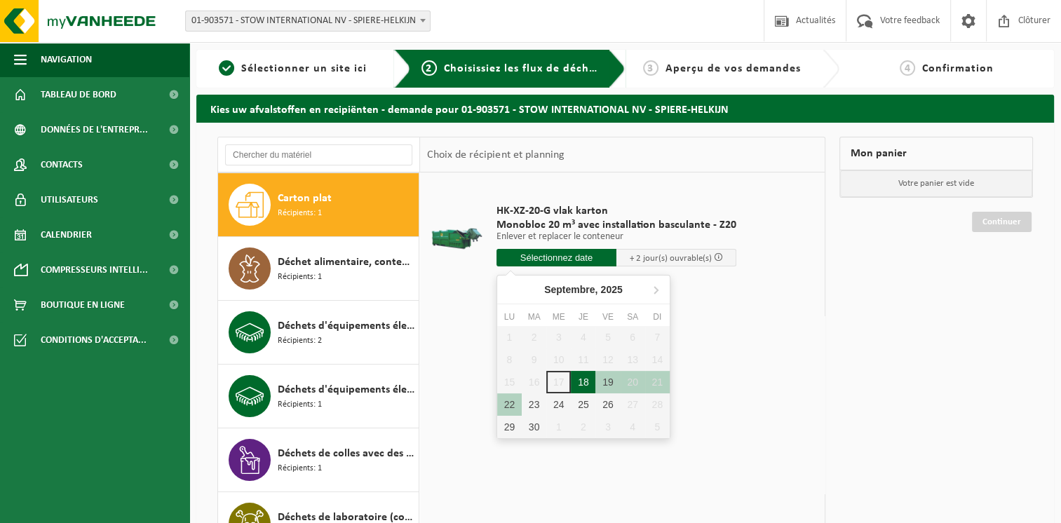
click at [582, 382] on div "18" at bounding box center [583, 382] width 25 height 22
type input "à partir de [DATE]"
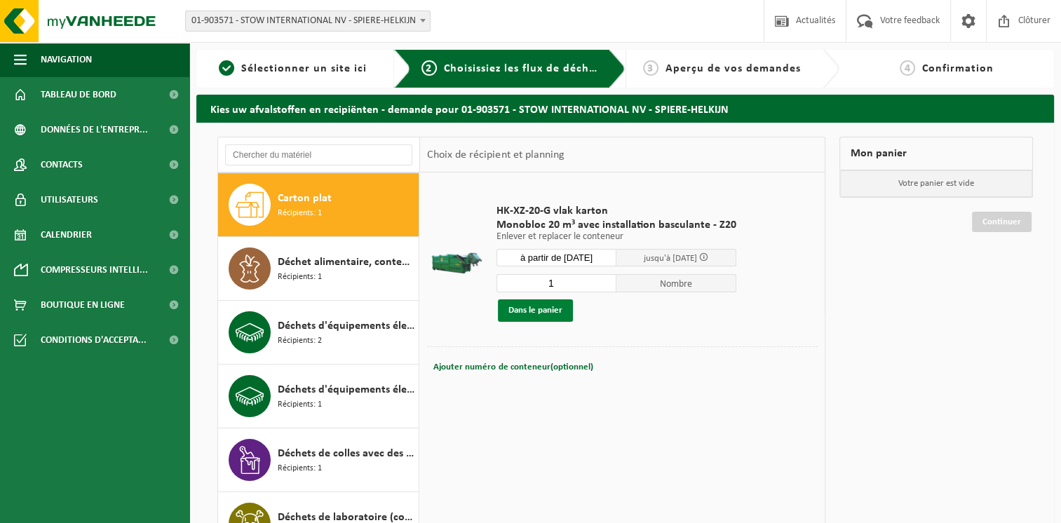
click at [545, 313] on button "Dans le panier" at bounding box center [535, 310] width 75 height 22
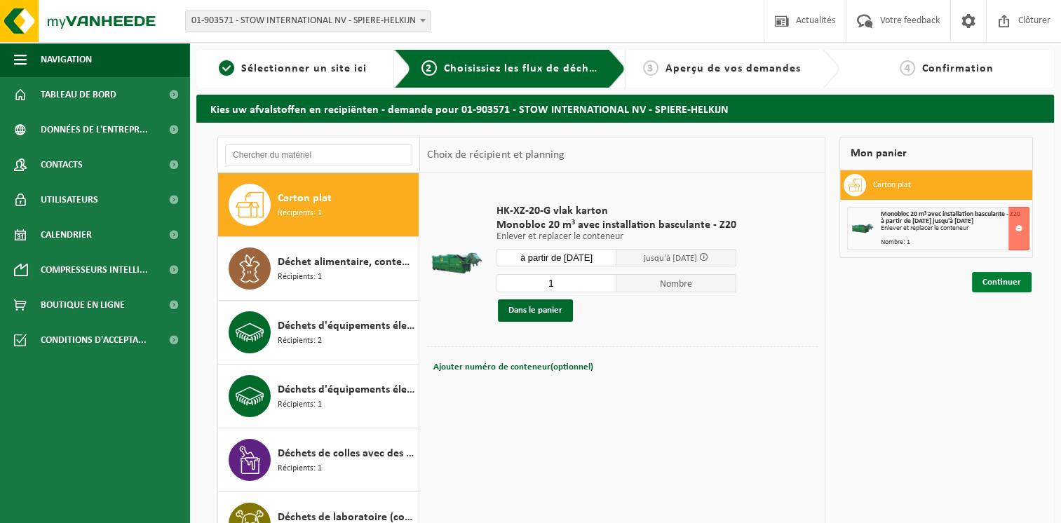
click at [982, 282] on link "Continuer" at bounding box center [1002, 282] width 60 height 20
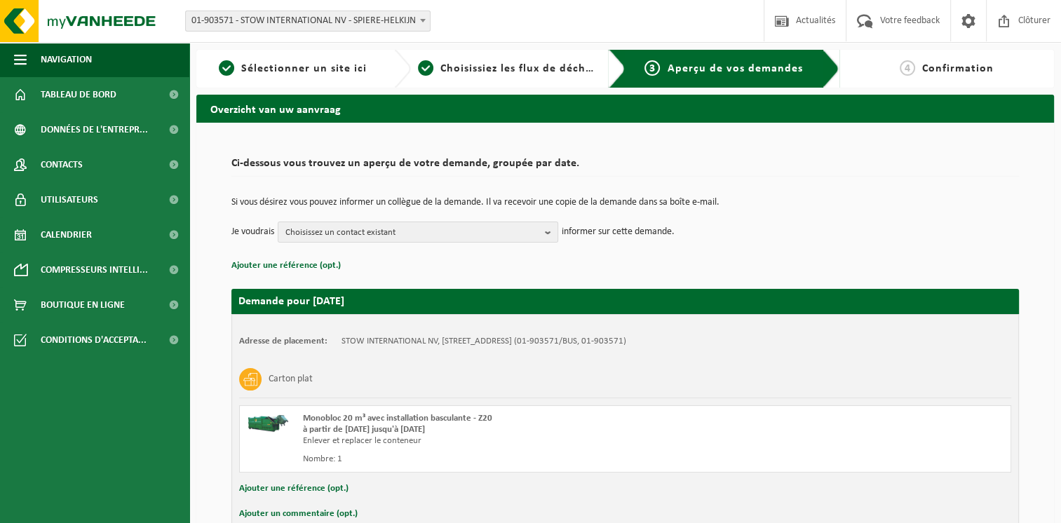
scroll to position [77, 0]
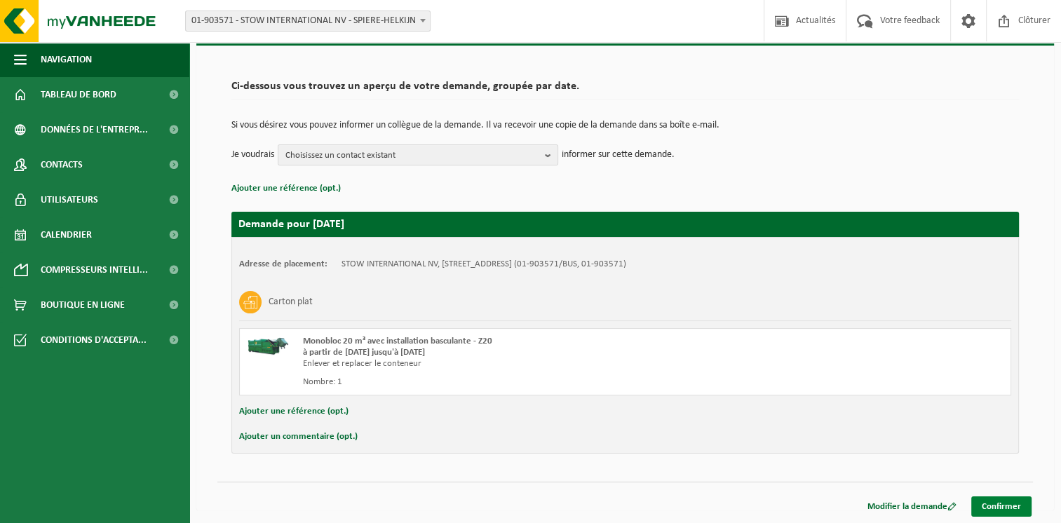
click at [979, 501] on link "Confirmer" at bounding box center [1001, 506] width 60 height 20
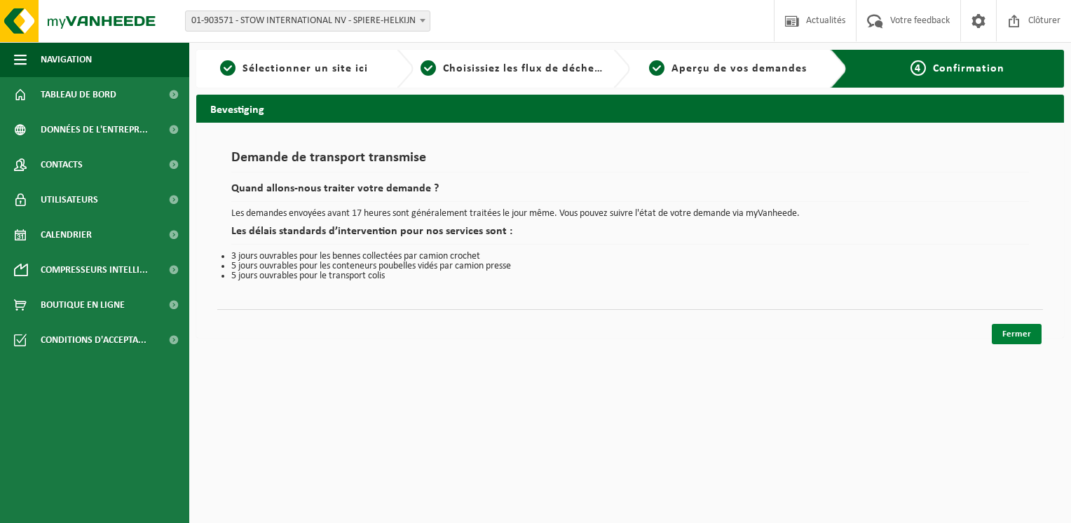
click at [1012, 335] on link "Fermer" at bounding box center [1017, 334] width 50 height 20
